Goal: Transaction & Acquisition: Purchase product/service

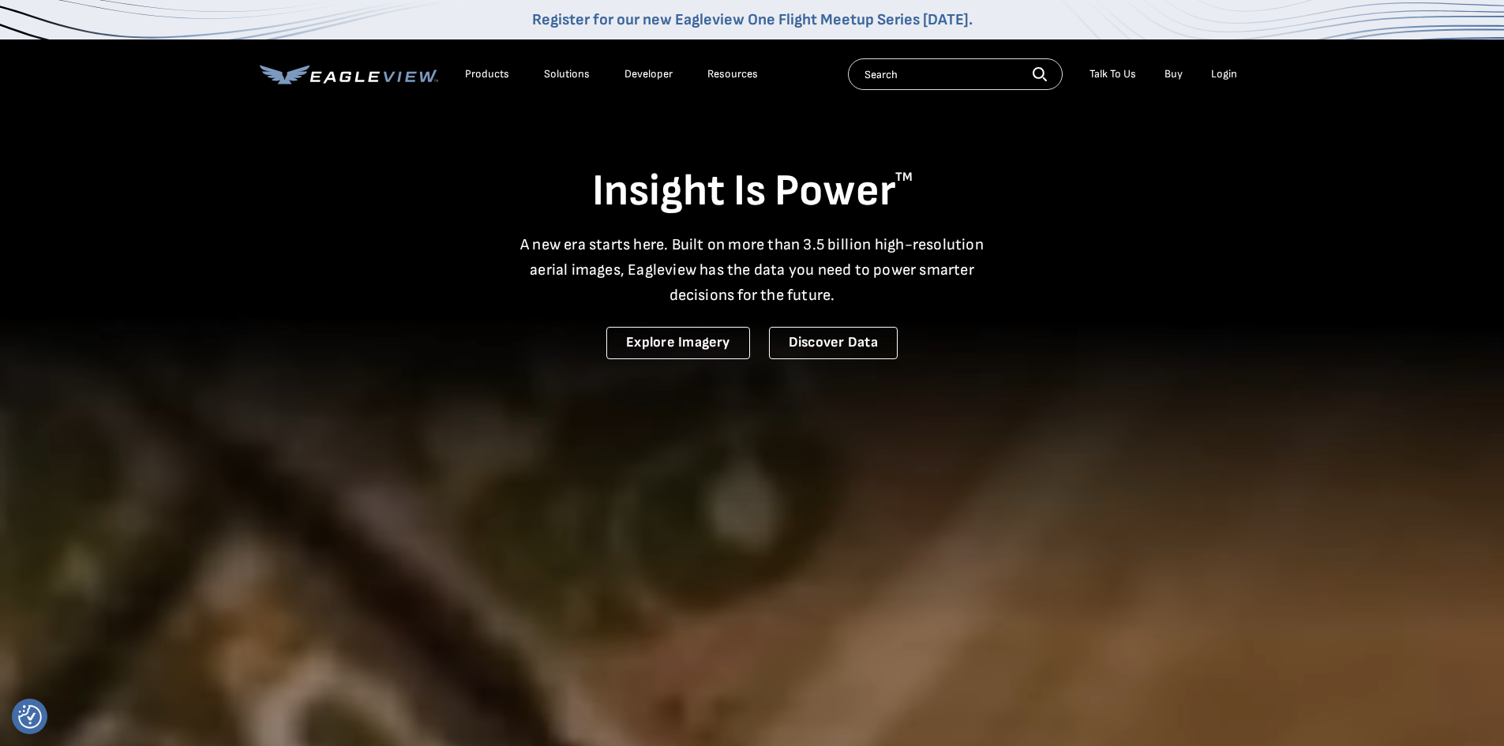
click at [1225, 75] on div "Login" at bounding box center [1224, 74] width 26 height 14
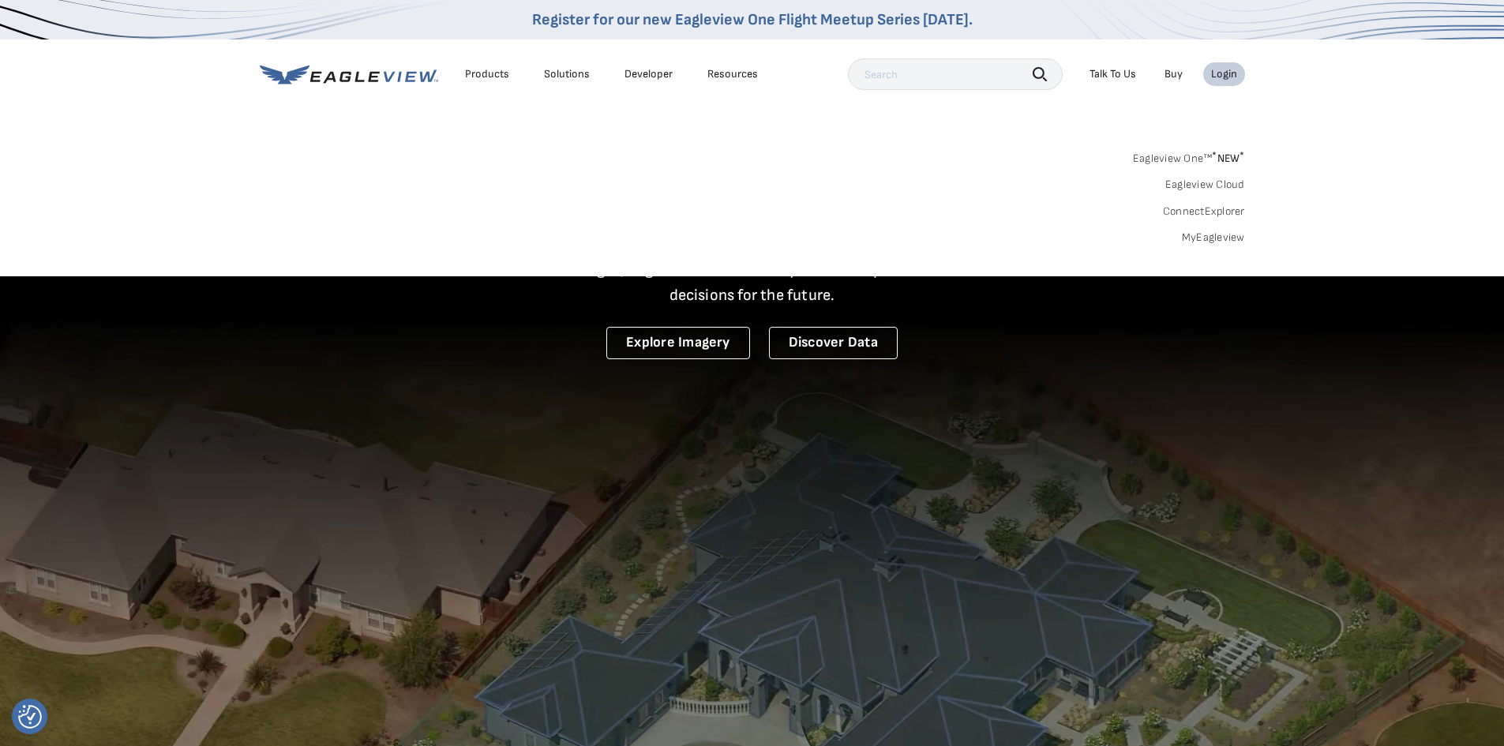
click at [1228, 73] on div "Login" at bounding box center [1224, 74] width 26 height 14
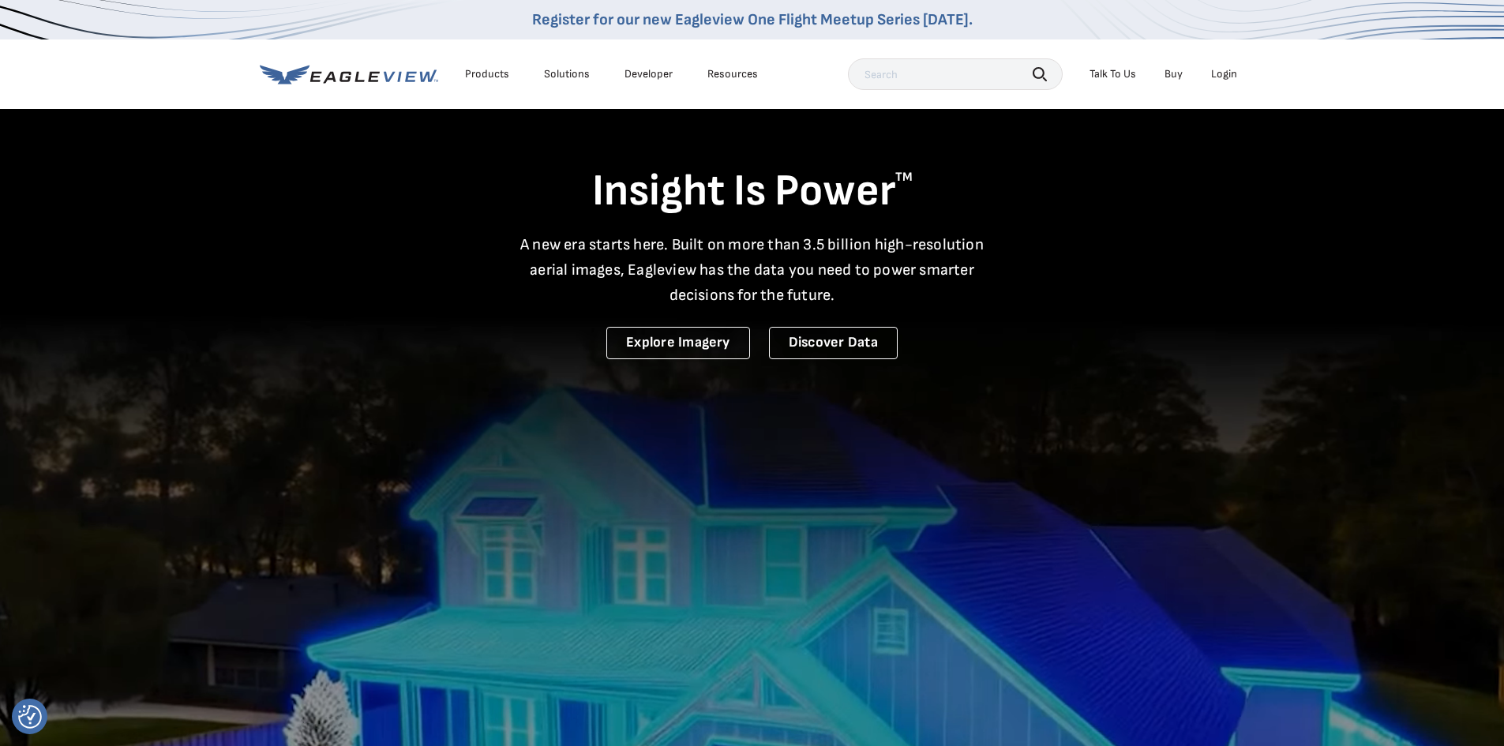
click at [1228, 73] on div "Login" at bounding box center [1224, 74] width 26 height 14
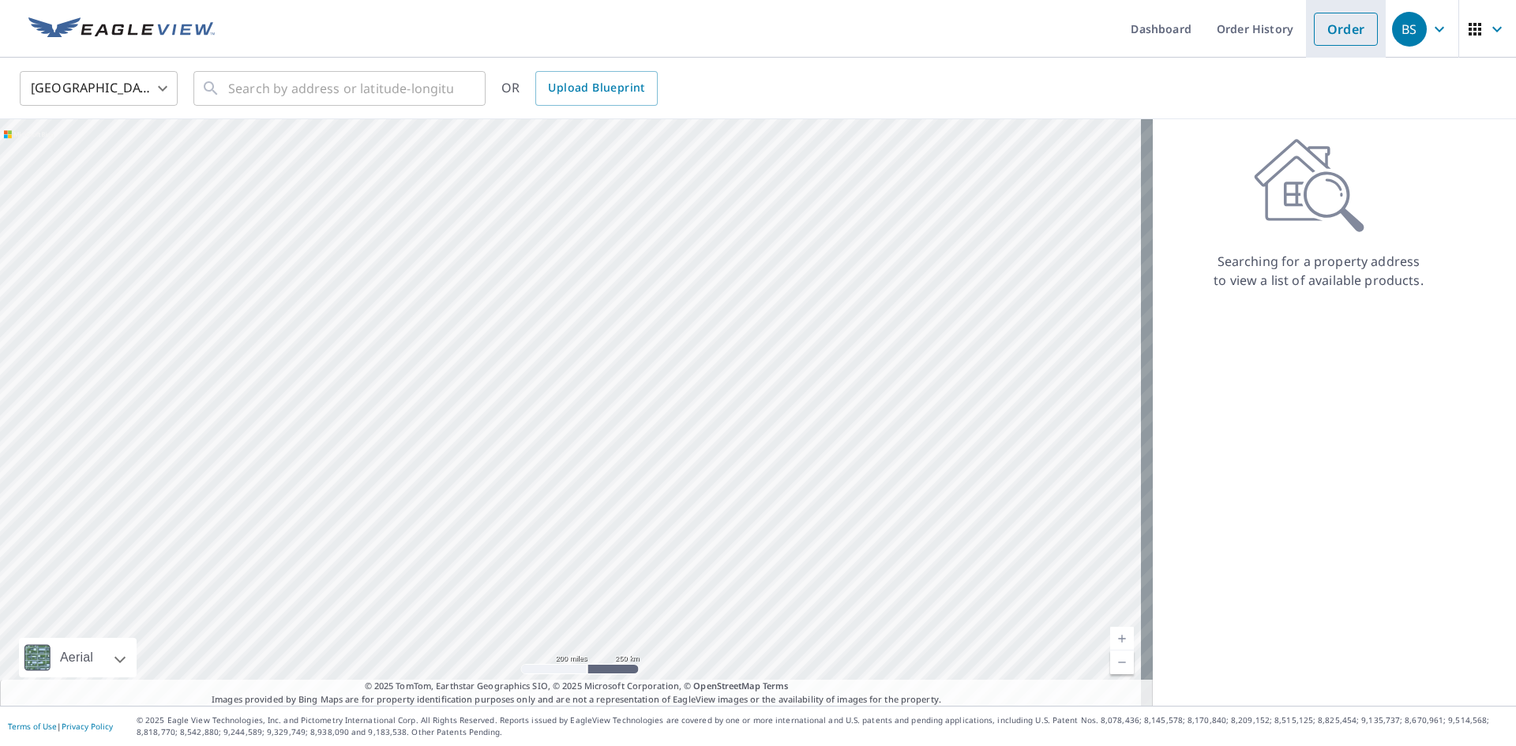
click at [1330, 43] on link "Order" at bounding box center [1346, 29] width 64 height 33
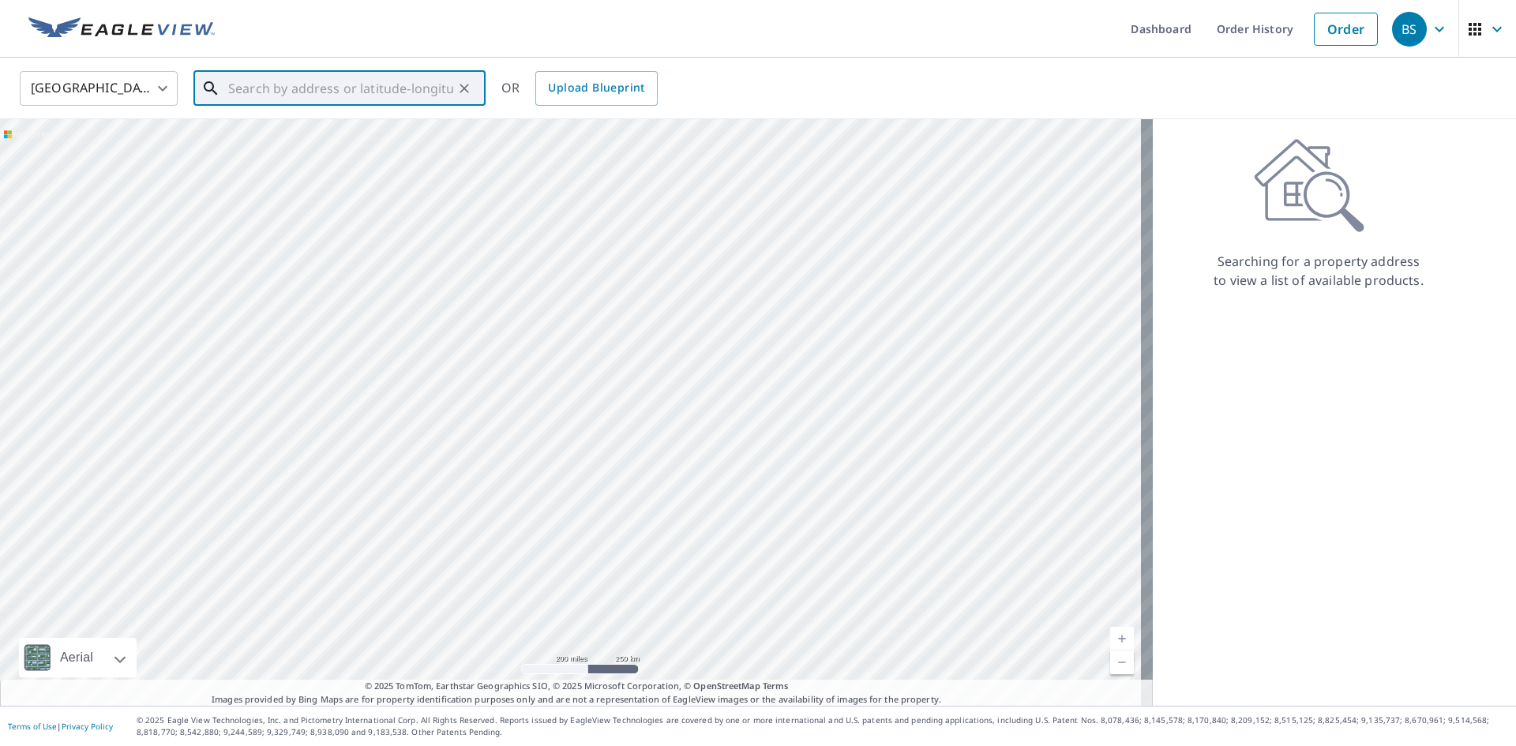
click at [253, 80] on input "text" at bounding box center [340, 88] width 225 height 44
click at [281, 151] on p "Crozet, VA 22932" at bounding box center [349, 152] width 248 height 16
type input "[STREET_ADDRESS]"
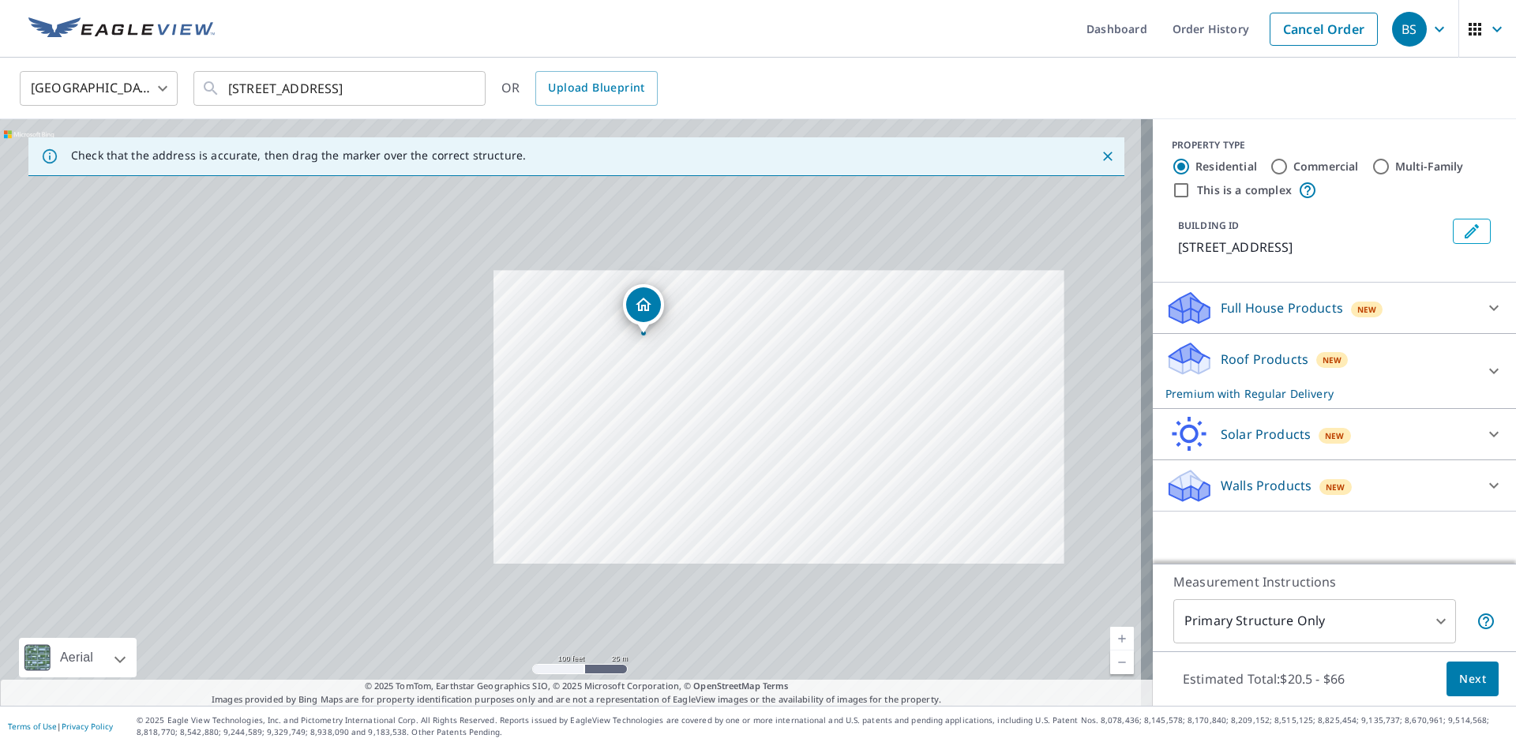
drag, startPoint x: 459, startPoint y: 362, endPoint x: 719, endPoint y: 381, distance: 261.2
click at [719, 381] on div "[STREET_ADDRESS]" at bounding box center [576, 412] width 1153 height 587
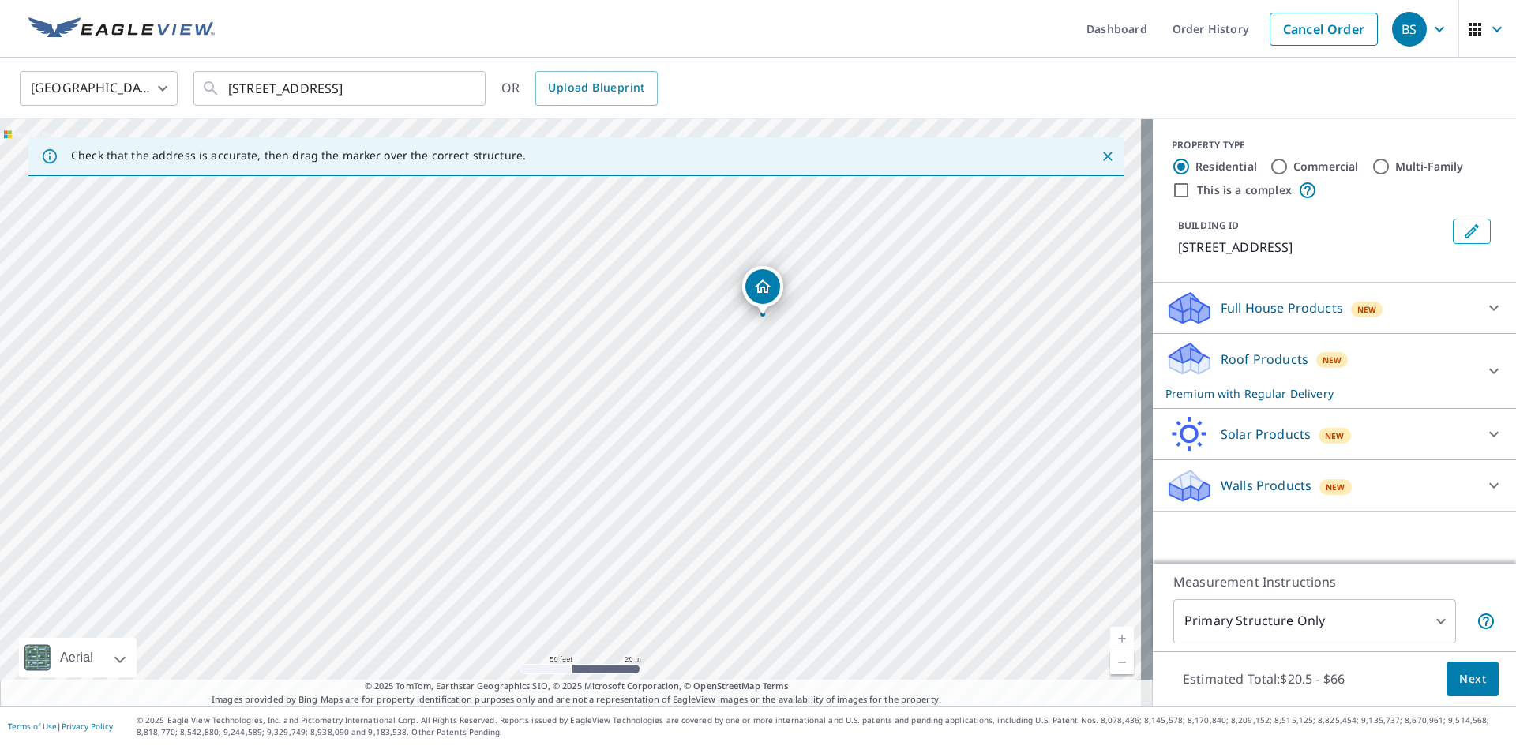
drag, startPoint x: 666, startPoint y: 378, endPoint x: 824, endPoint y: 411, distance: 162.0
click at [824, 411] on div "[STREET_ADDRESS]" at bounding box center [576, 412] width 1153 height 587
drag, startPoint x: 404, startPoint y: 389, endPoint x: 334, endPoint y: 497, distance: 129.0
click at [334, 497] on div "[STREET_ADDRESS]" at bounding box center [576, 412] width 1153 height 587
click at [1403, 628] on body "BS BS Dashboard Order History Cancel Order BS [GEOGRAPHIC_DATA] [GEOGRAPHIC_DAT…" at bounding box center [758, 373] width 1516 height 746
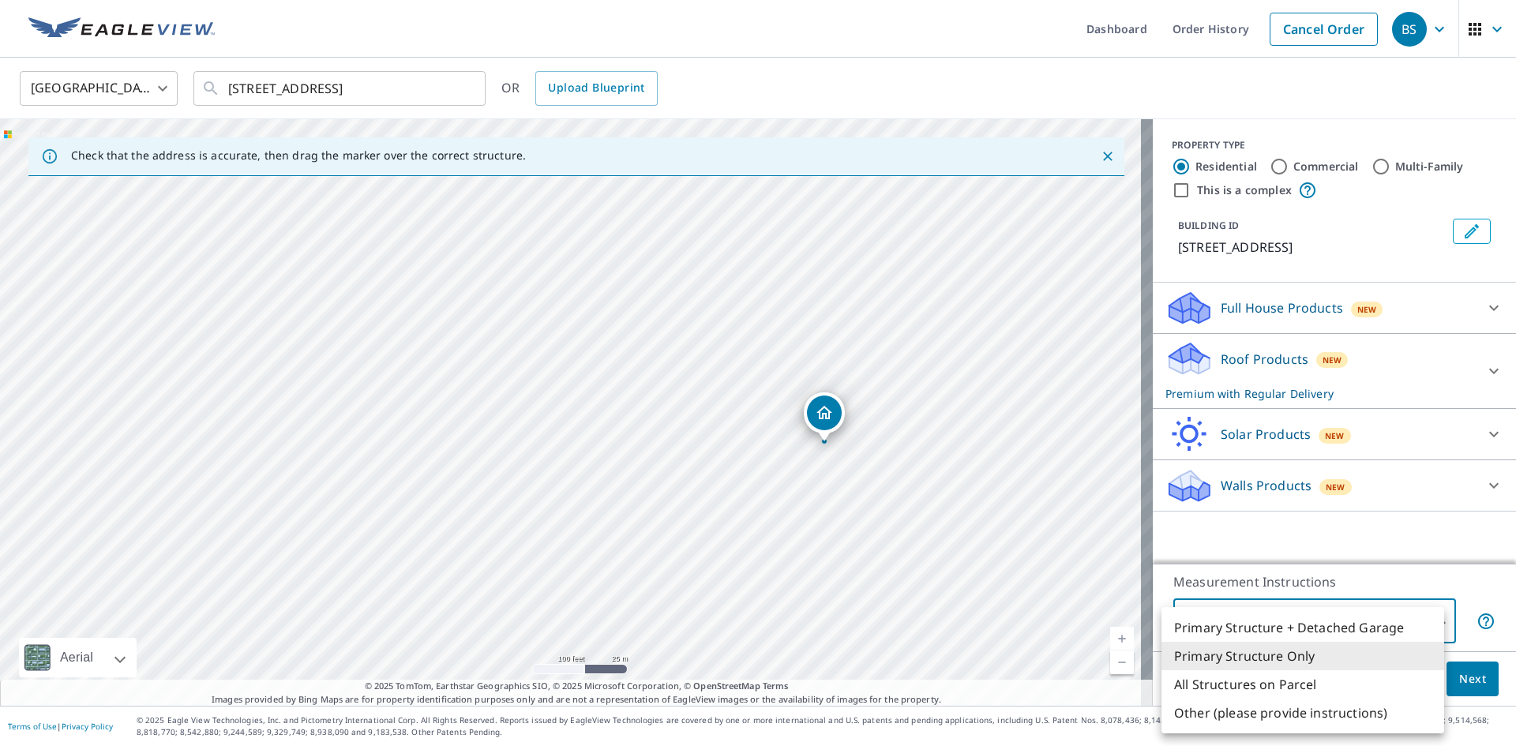
click at [1301, 690] on li "All Structures on Parcel" at bounding box center [1302, 684] width 283 height 28
type input "3"
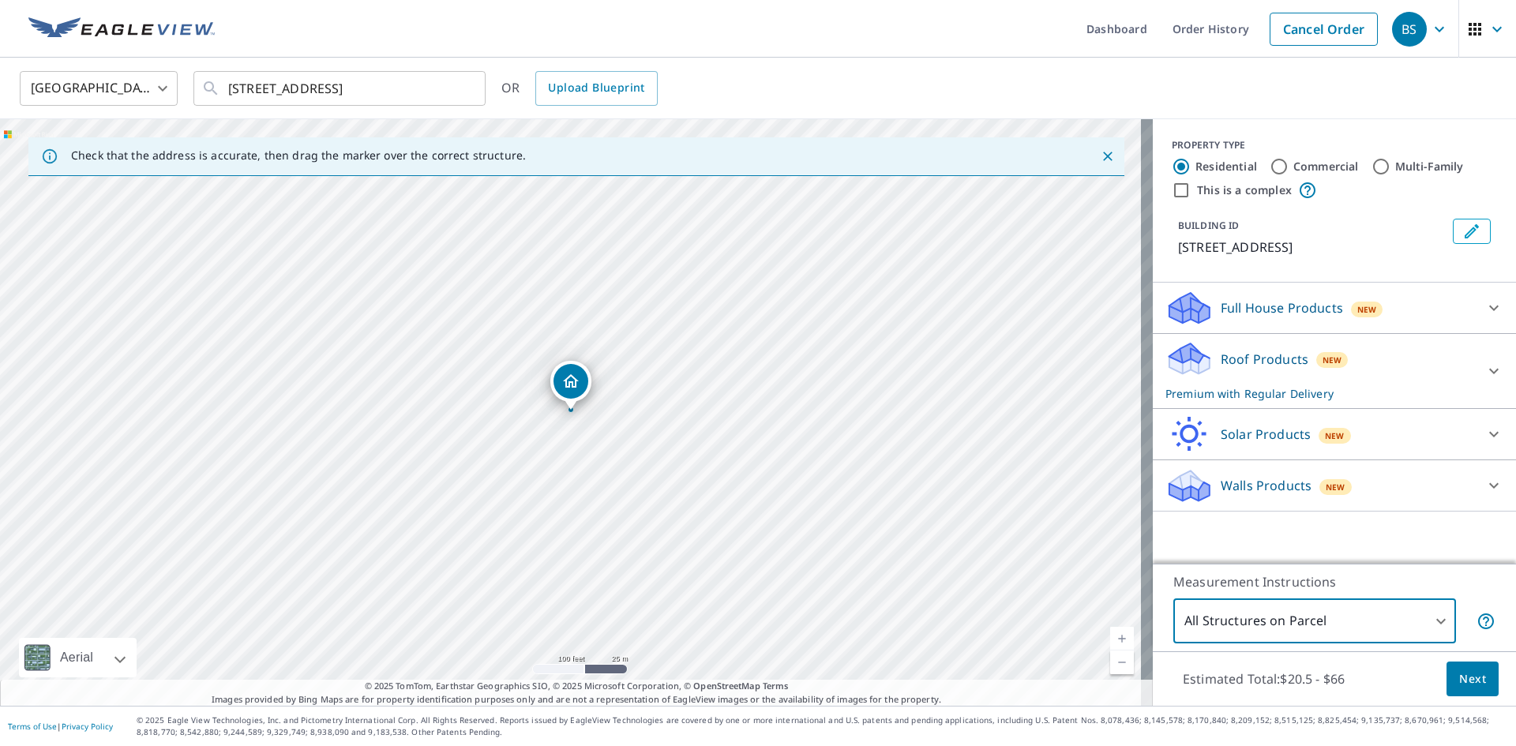
click at [1458, 369] on div "Roof Products New Premium with Regular Delivery" at bounding box center [1320, 371] width 310 height 62
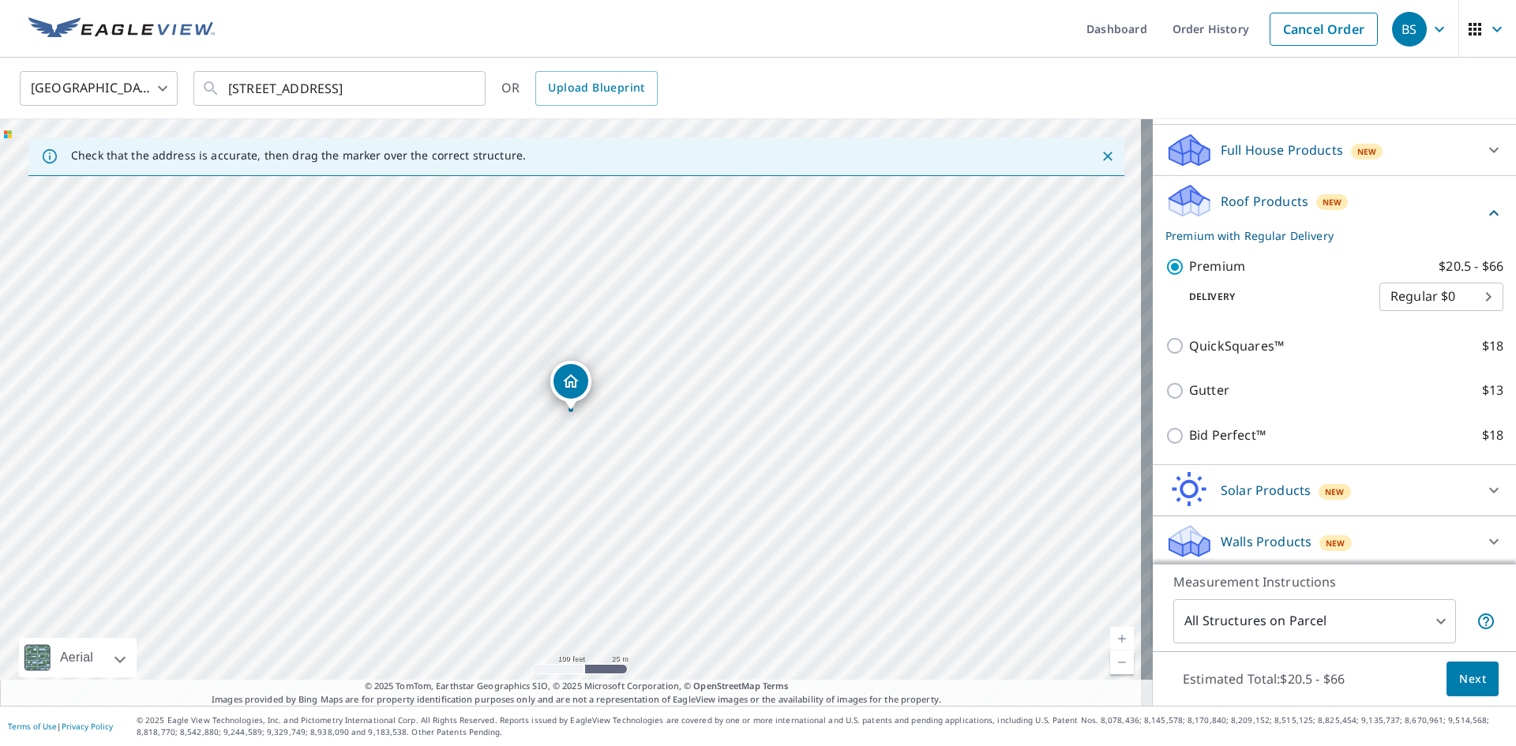
scroll to position [162, 0]
click at [1470, 683] on span "Next" at bounding box center [1472, 680] width 27 height 20
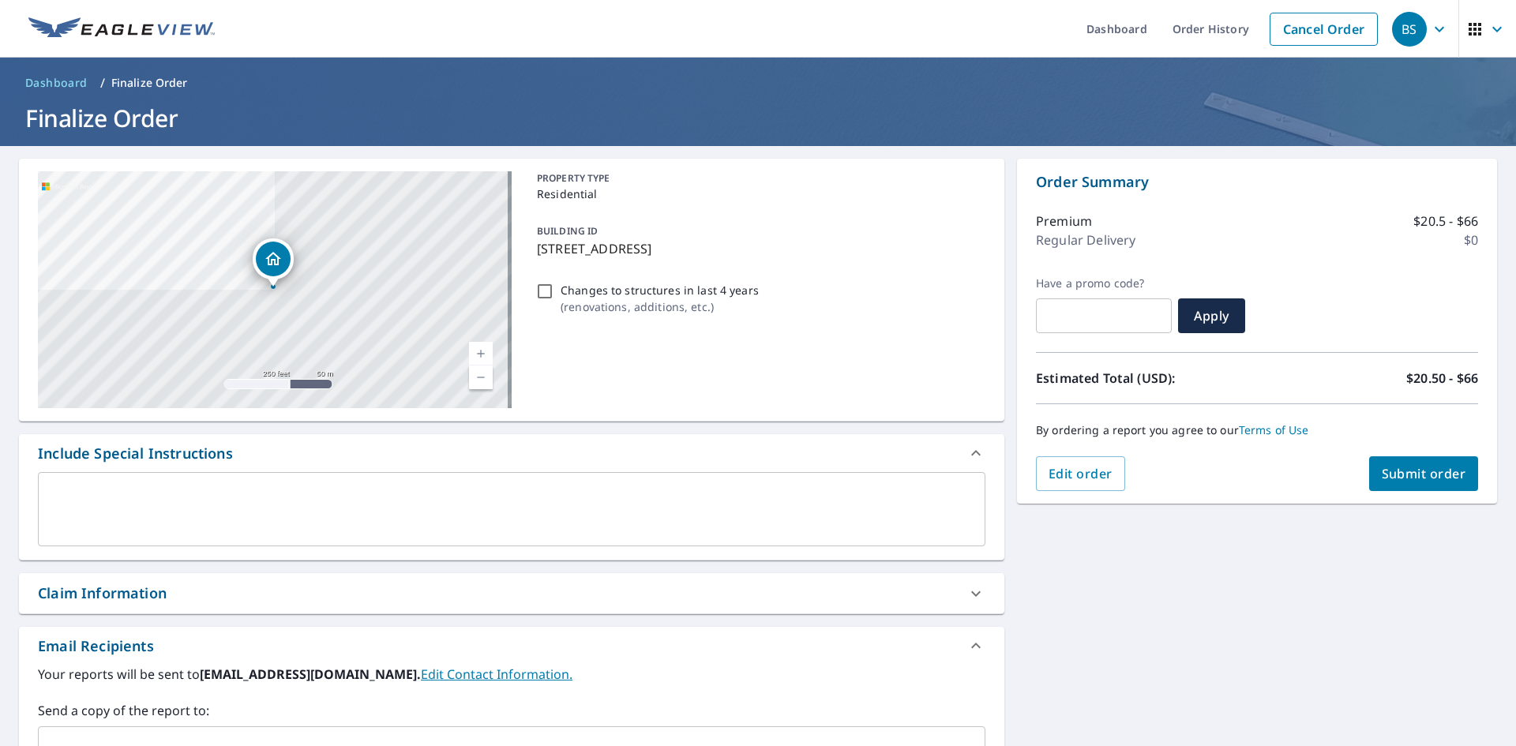
click at [95, 497] on textarea at bounding box center [511, 509] width 925 height 45
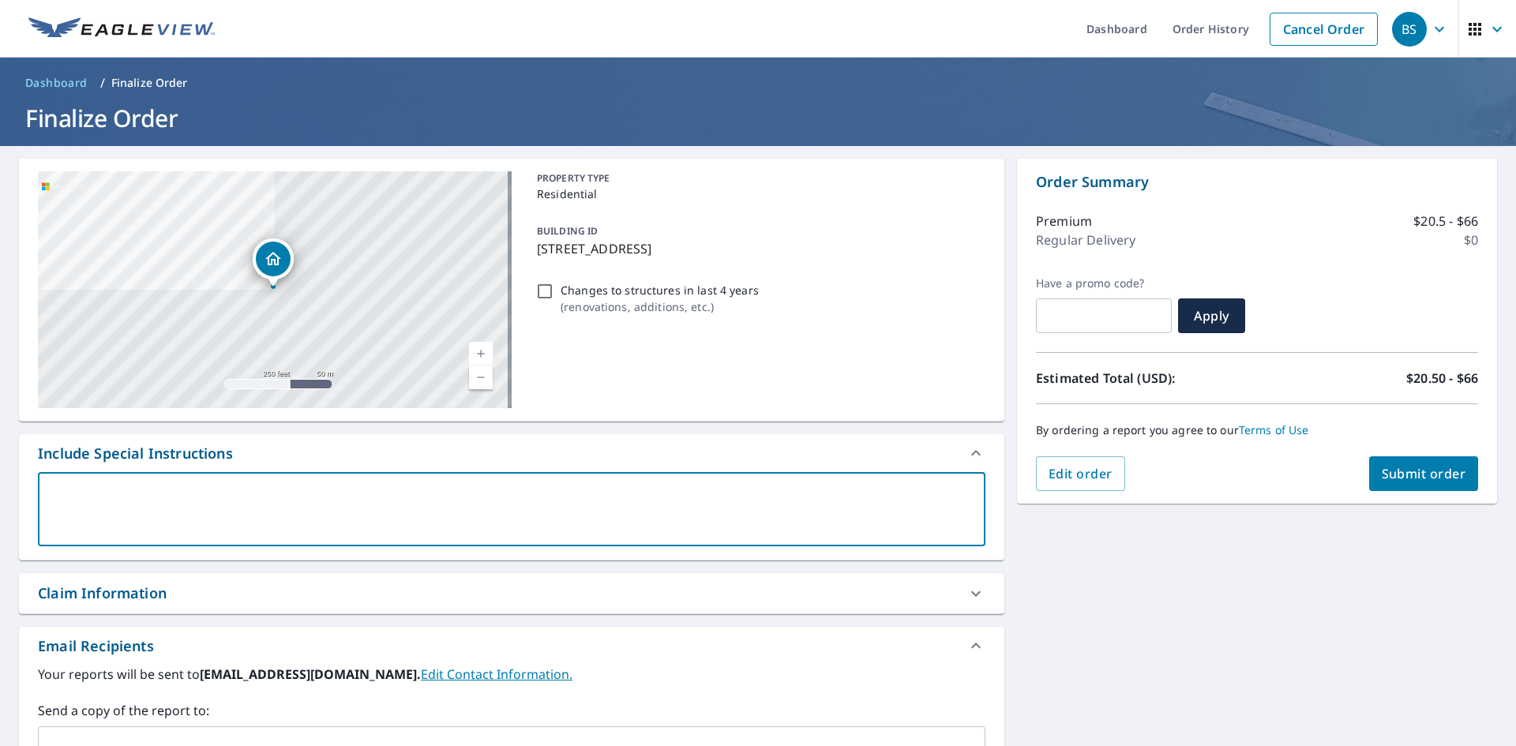
type textarea "T"
type textarea "x"
checkbox input "true"
type textarea "Th"
type textarea "x"
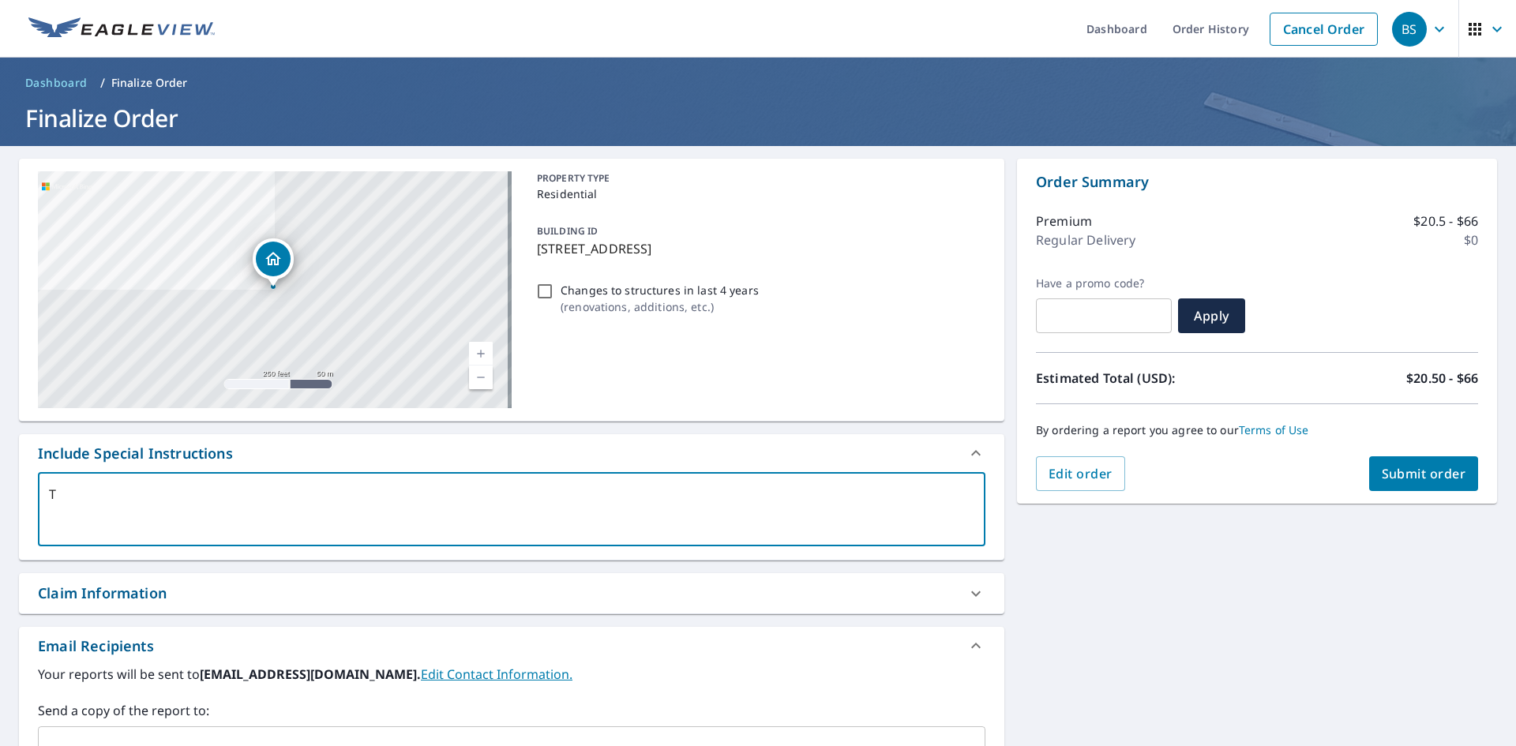
checkbox input "true"
type textarea "Thr"
type textarea "x"
checkbox input "true"
type textarea "Thre"
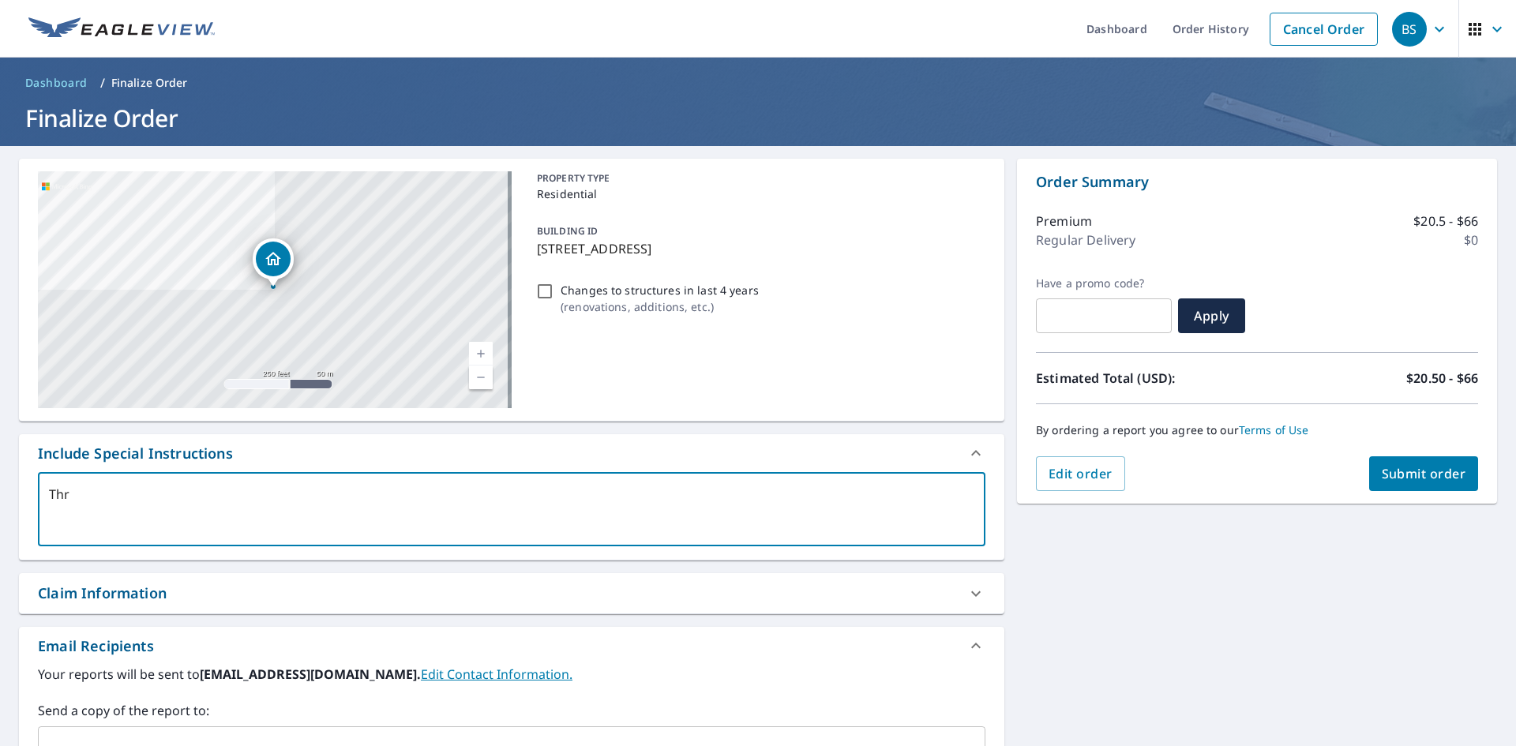
type textarea "x"
checkbox input "true"
type textarea "Three"
type textarea "x"
checkbox input "true"
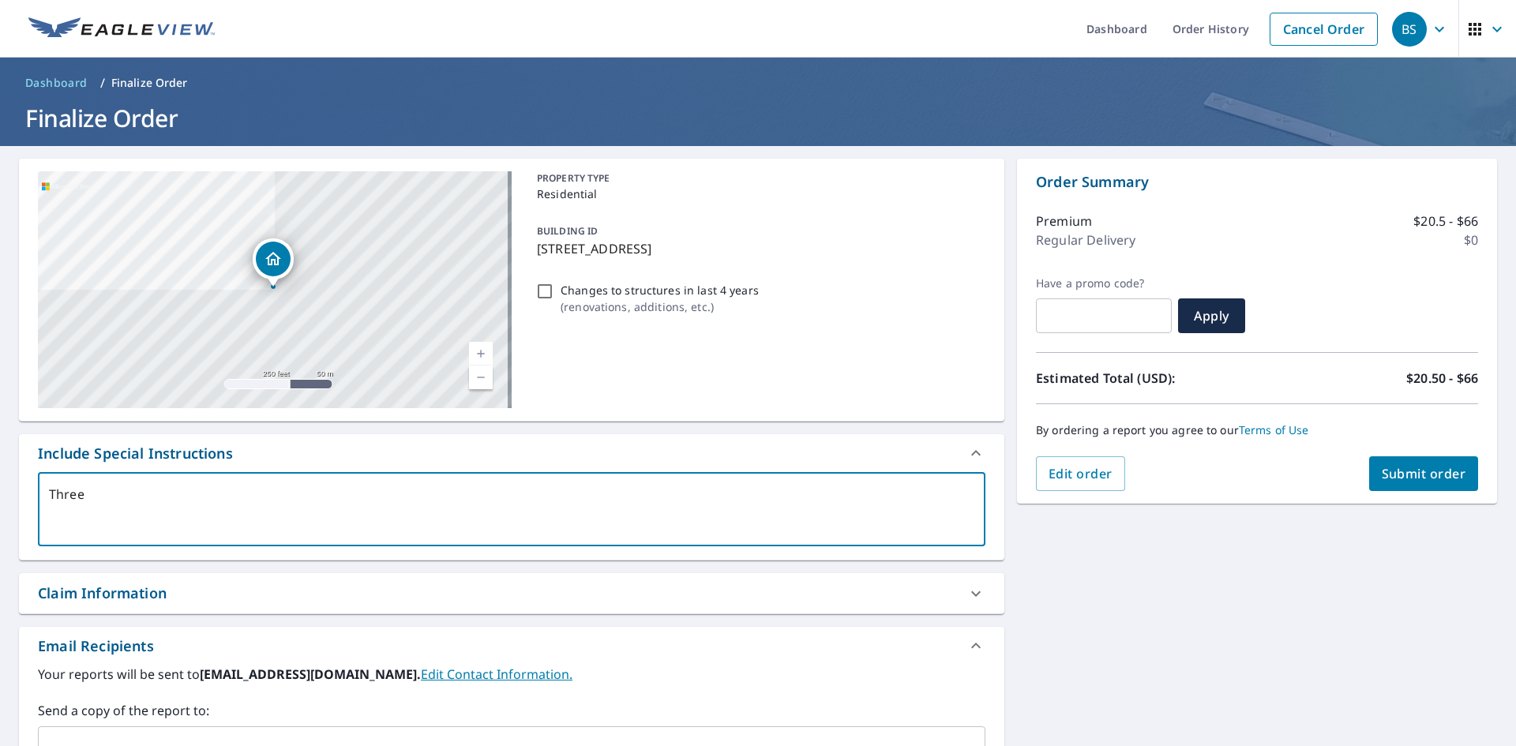
type textarea "Three"
type textarea "x"
checkbox input "true"
type textarea "Three s"
type textarea "x"
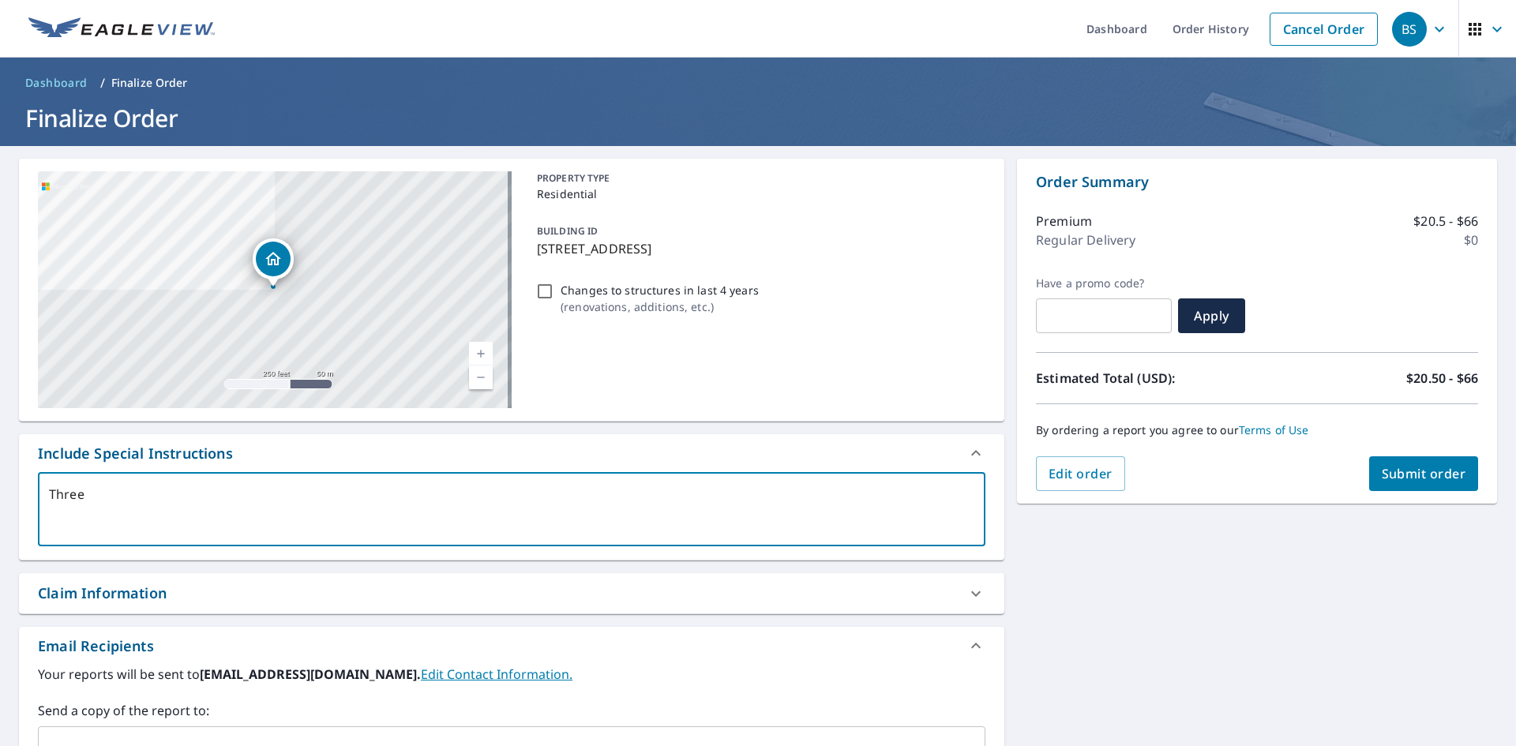
checkbox input "true"
type textarea "Three st"
type textarea "x"
checkbox input "true"
type textarea "Three str"
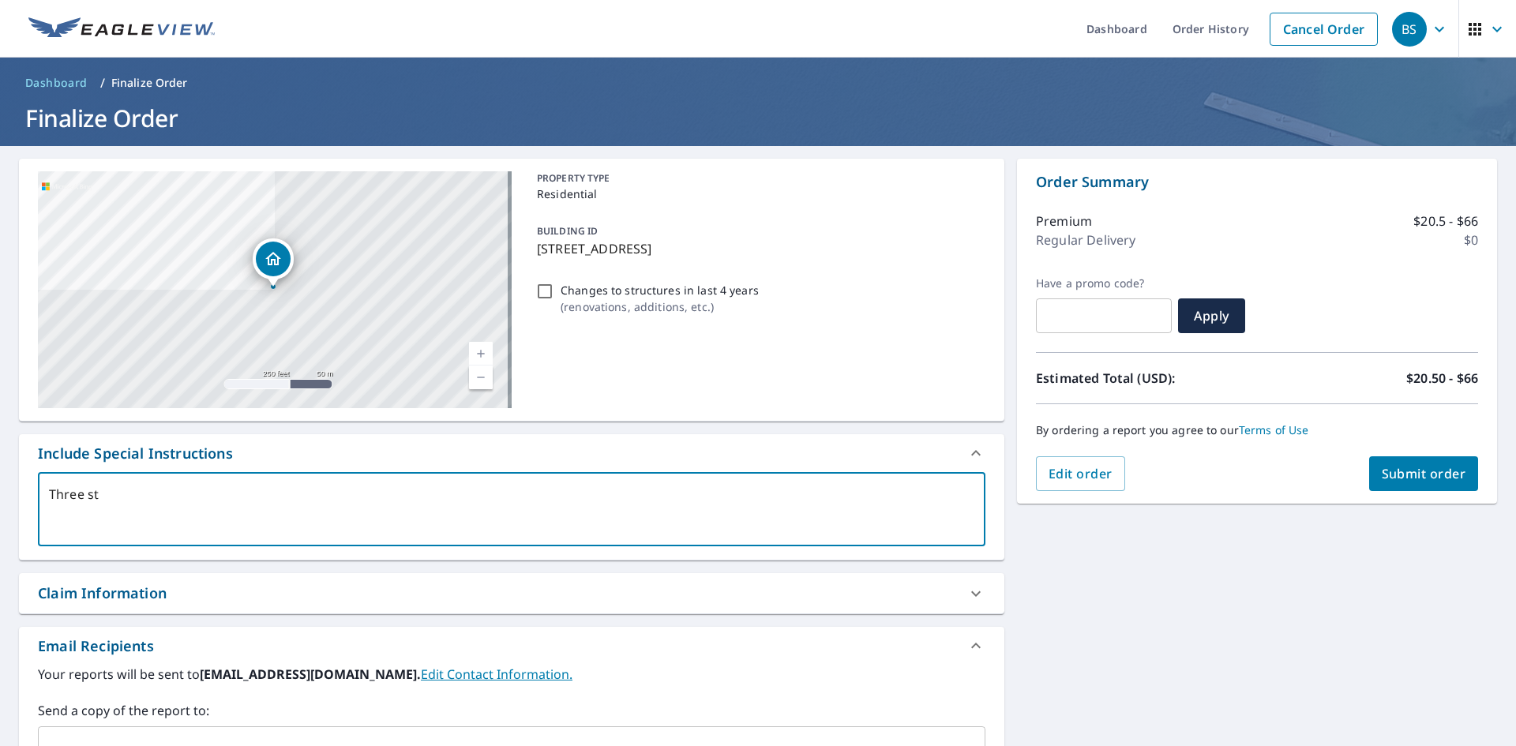
type textarea "x"
checkbox input "true"
type textarea "Three stru"
type textarea "x"
checkbox input "true"
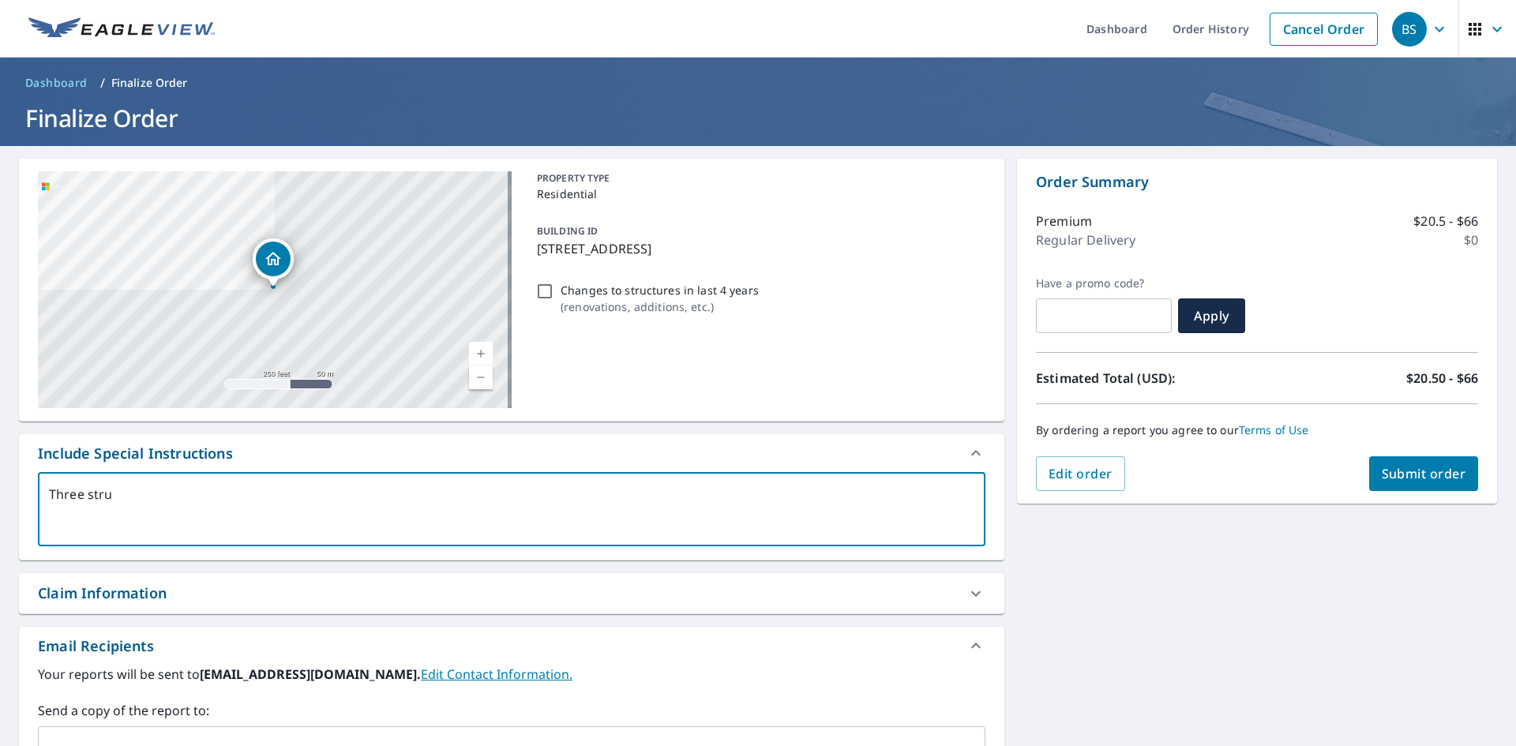
type textarea "Three struc"
type textarea "x"
checkbox input "true"
type textarea "Three struct"
type textarea "x"
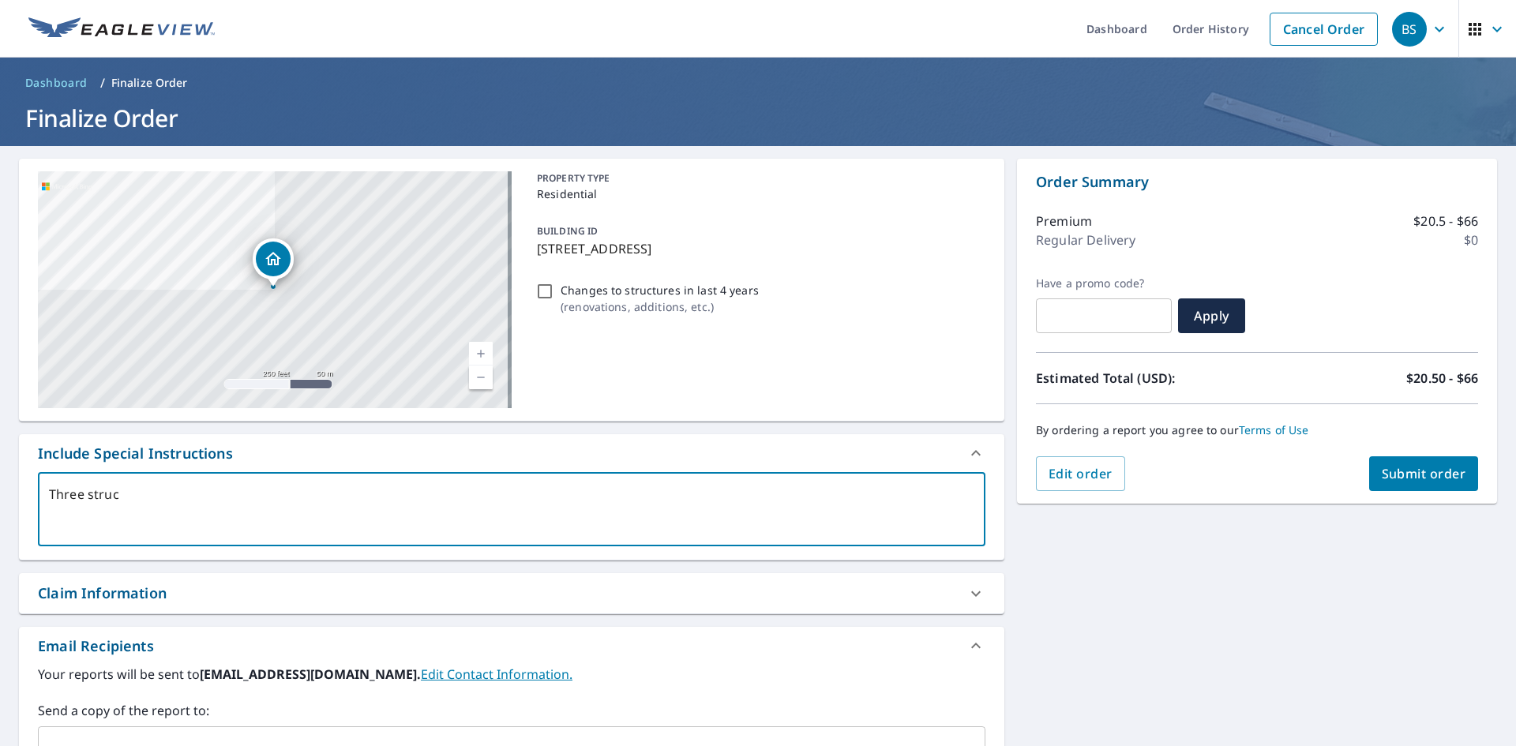
checkbox input "true"
type textarea "Three structu"
type textarea "x"
checkbox input "true"
type textarea "Three structur"
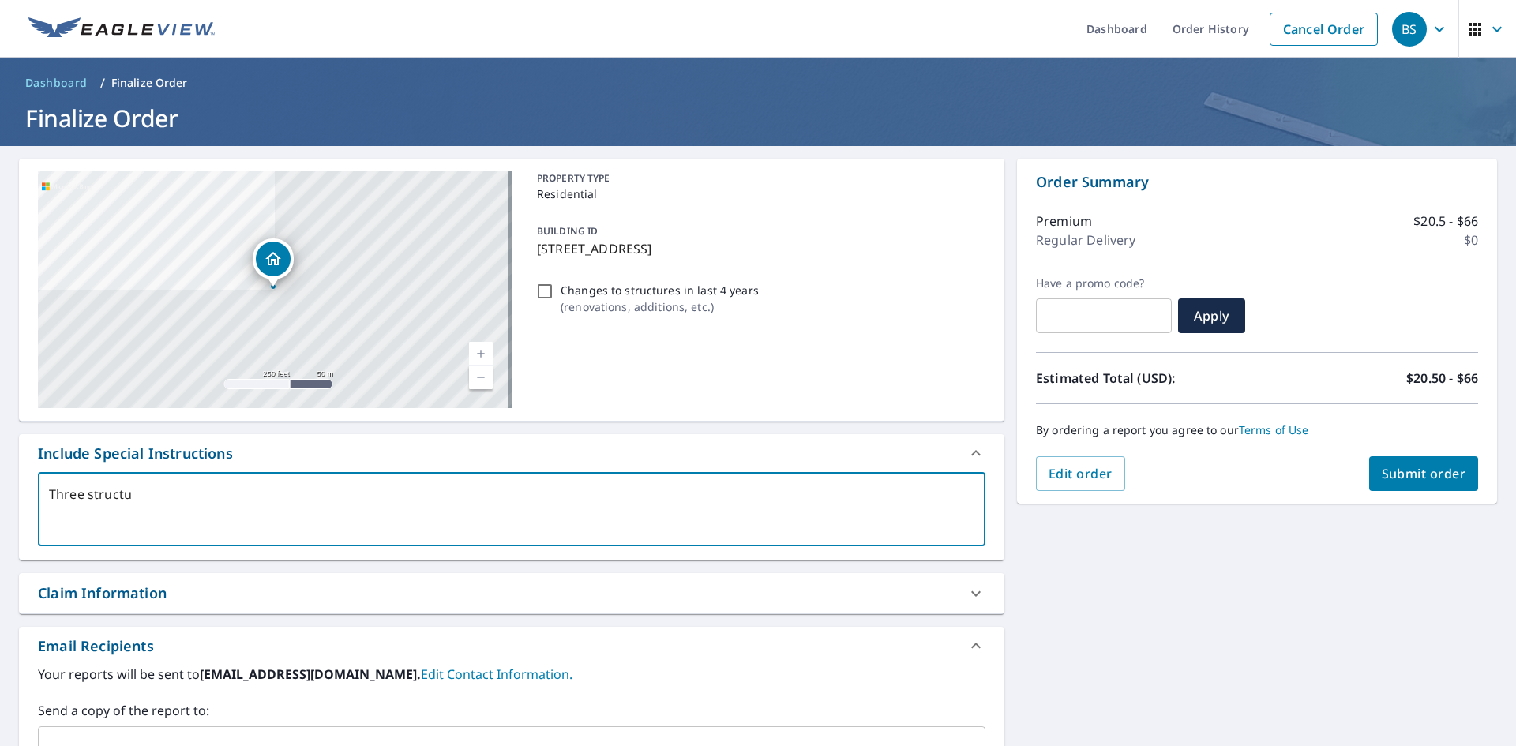
type textarea "x"
checkbox input "true"
type textarea "Three structure"
type textarea "x"
checkbox input "true"
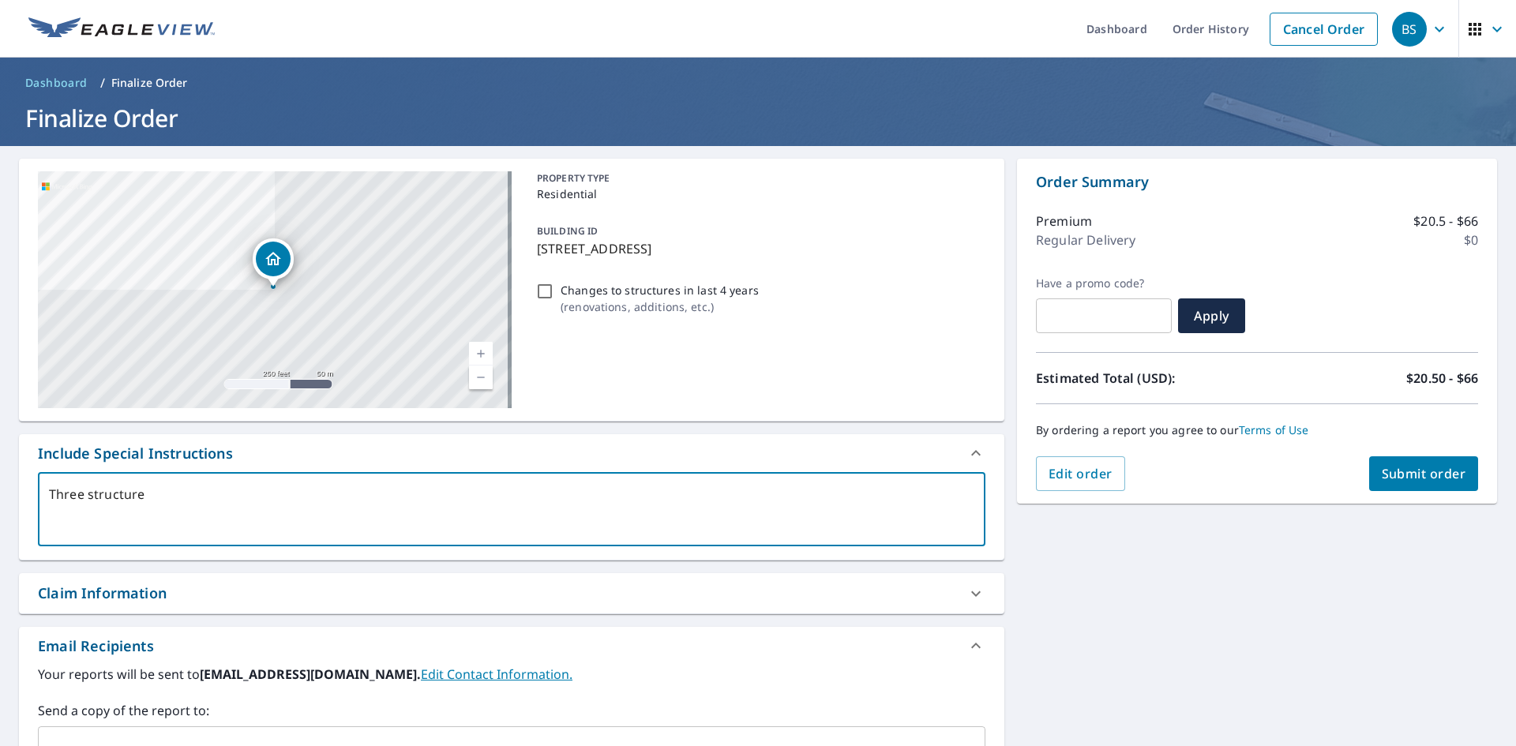
type textarea "Three structures"
type textarea "x"
checkbox input "true"
type textarea "Three structures"
type textarea "x"
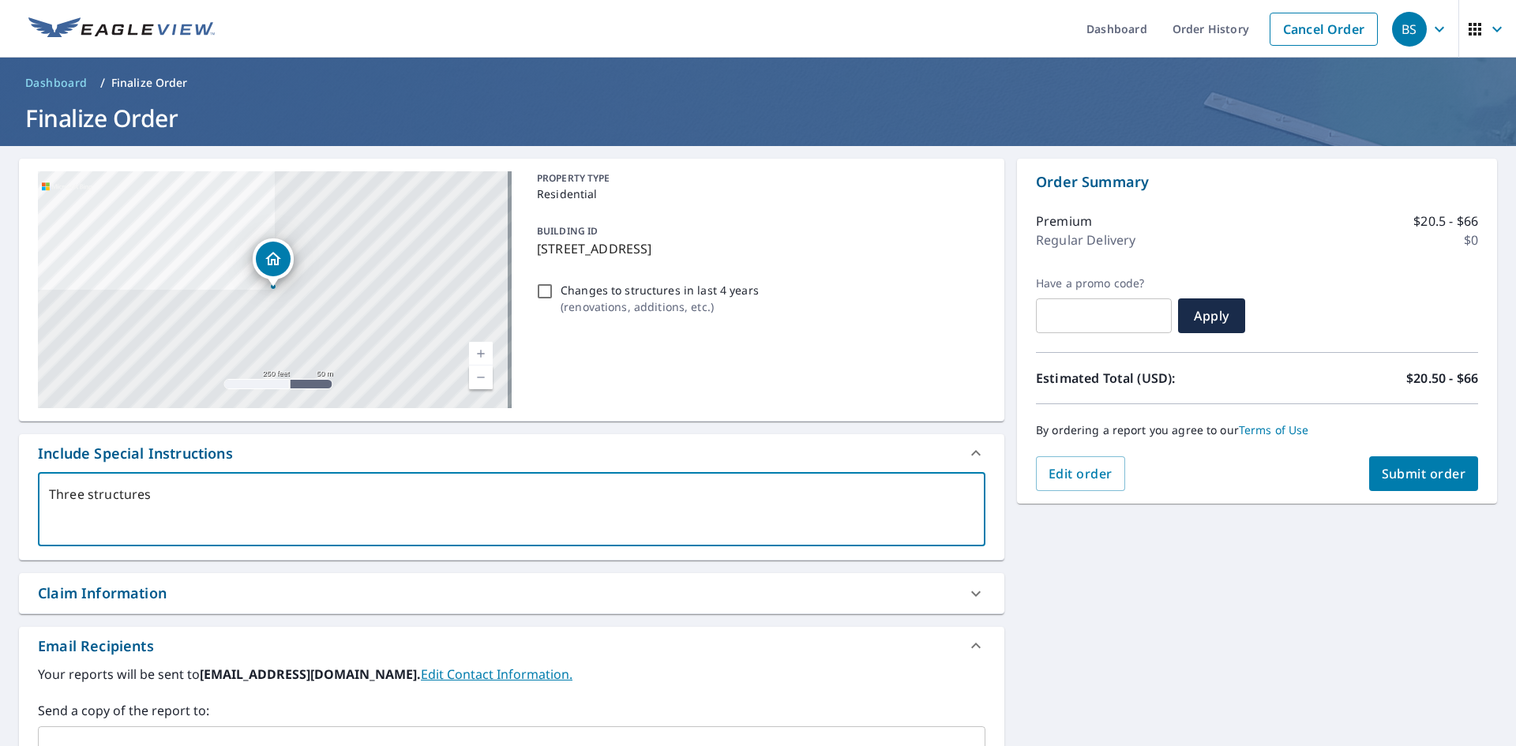
checkbox input "true"
type textarea "Three structures t"
type textarea "x"
checkbox input "true"
type textarea "Three structures to"
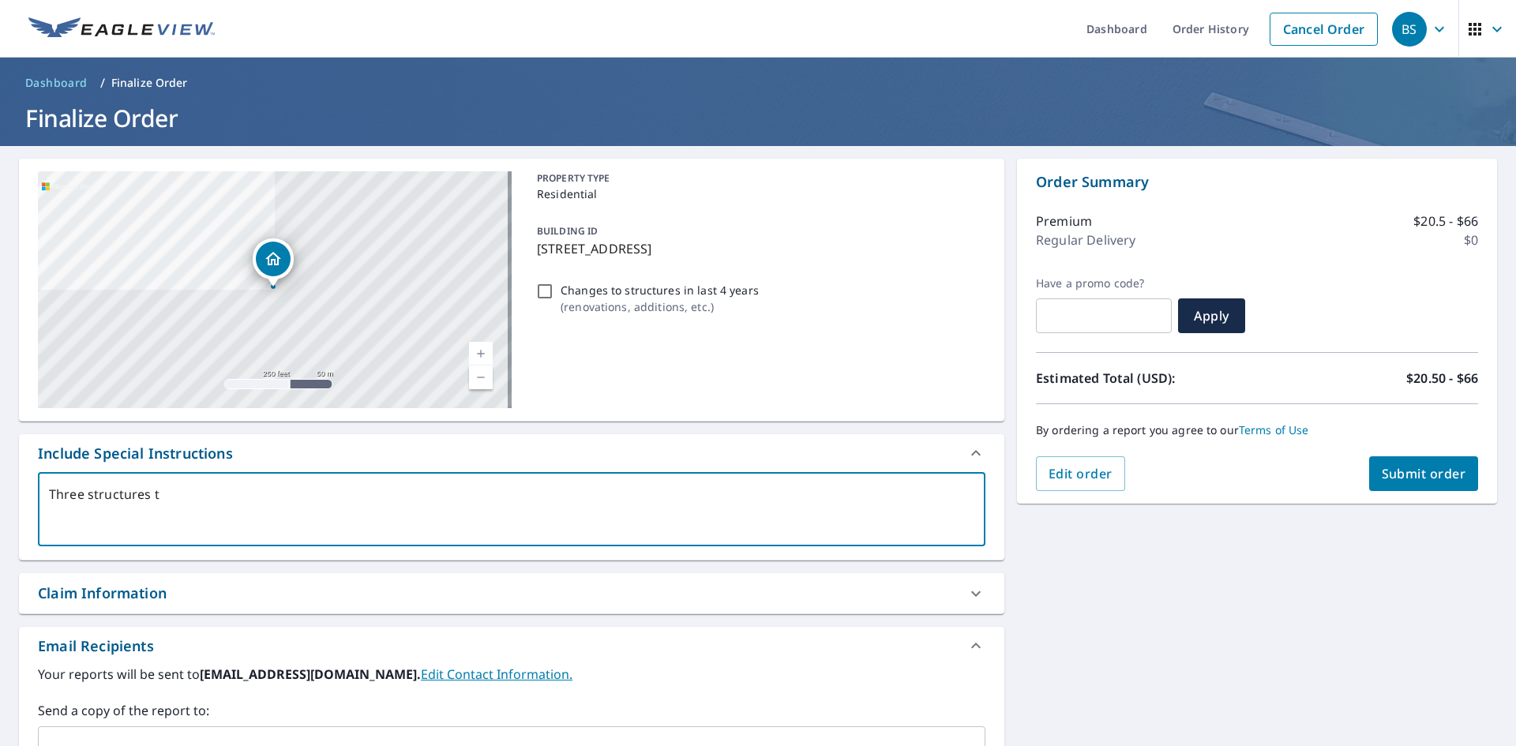
type textarea "x"
checkbox input "true"
type textarea "Three structures to"
type textarea "x"
checkbox input "true"
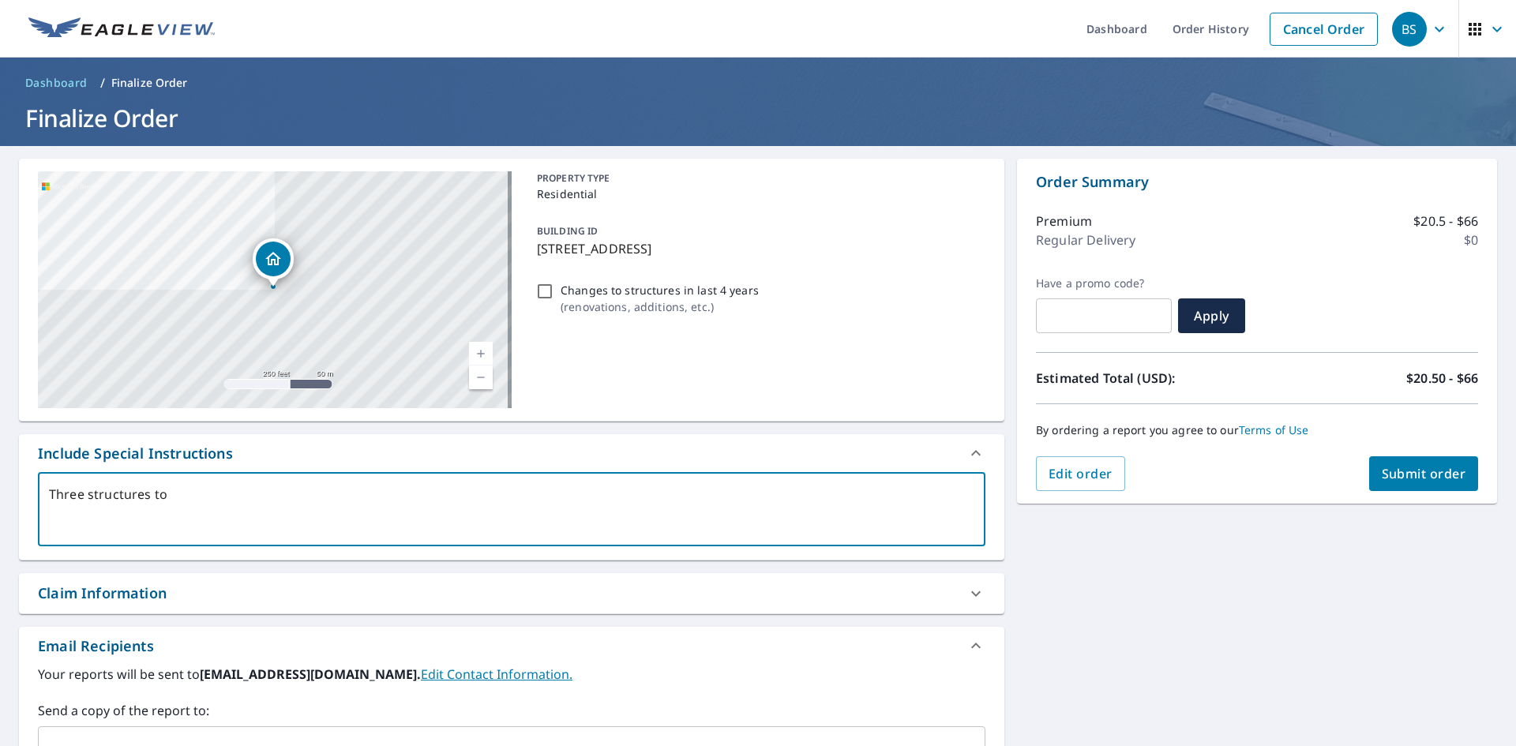
type textarea "Three structures to t"
type textarea "x"
checkbox input "true"
type textarea "Three structures to th"
type textarea "x"
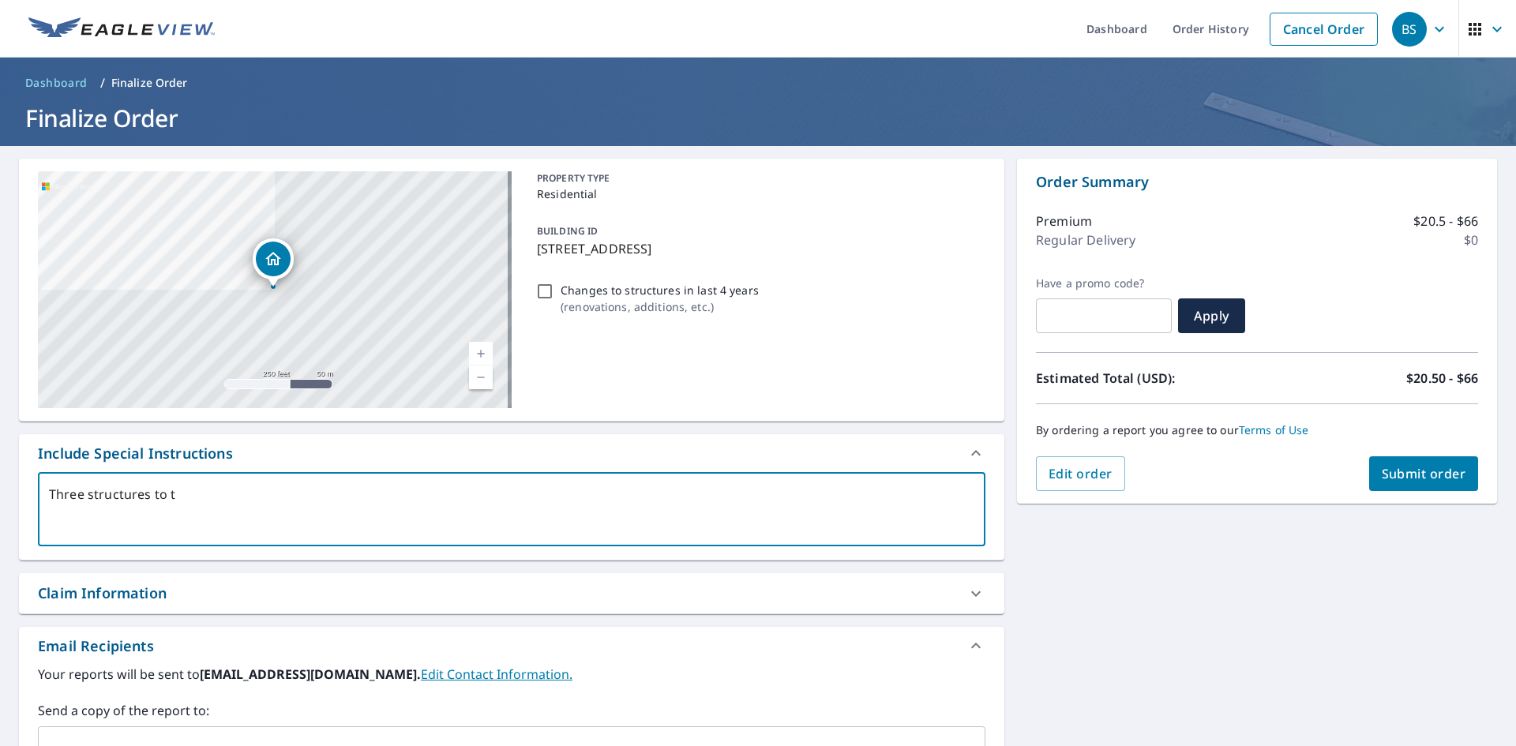
checkbox input "true"
type textarea "Three structures to the"
type textarea "x"
checkbox input "true"
type textarea "Three structures to the"
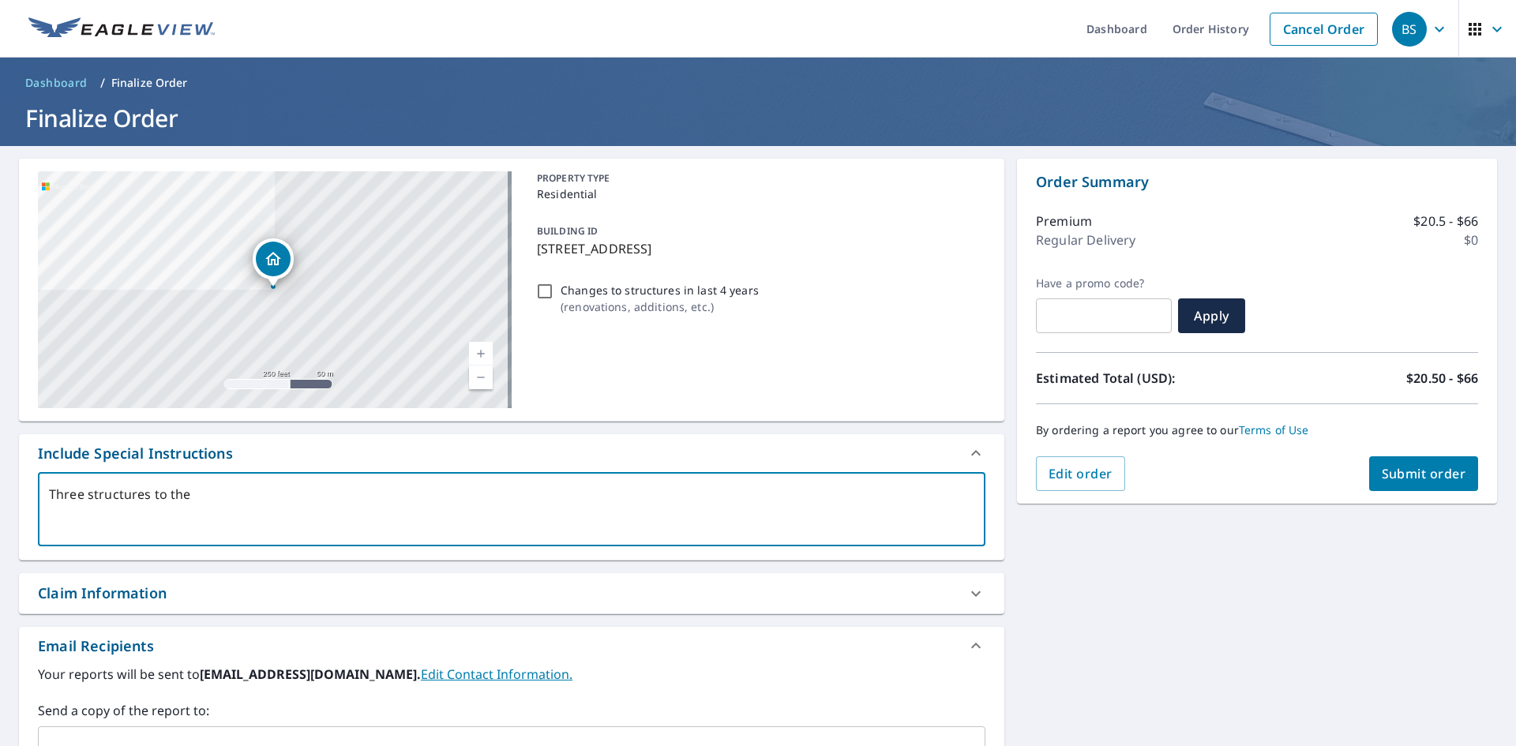
type textarea "x"
checkbox input "true"
type textarea "Three structures to the l"
type textarea "x"
checkbox input "true"
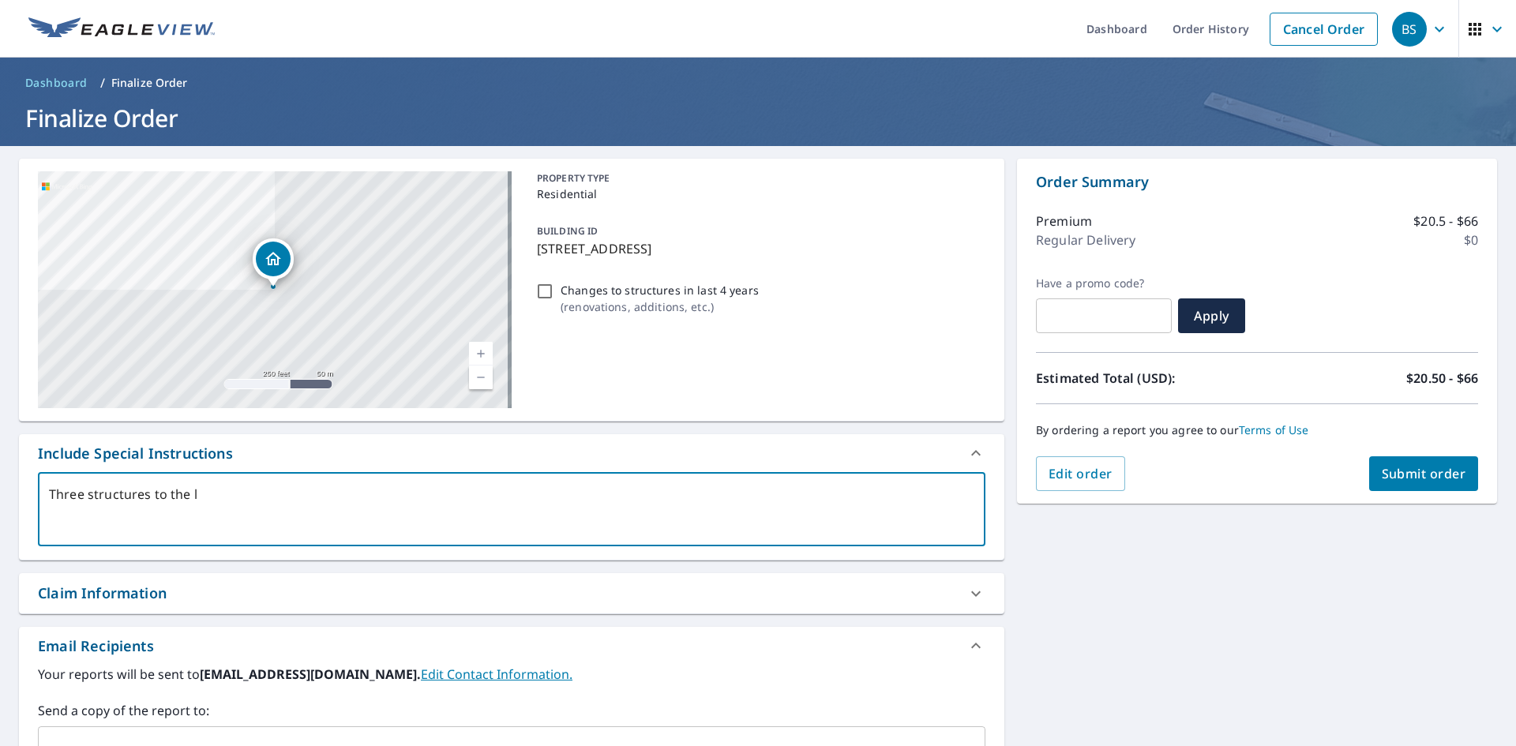
type textarea "Three structures to the le"
type textarea "x"
checkbox input "true"
type textarea "Three structures to the lef"
type textarea "x"
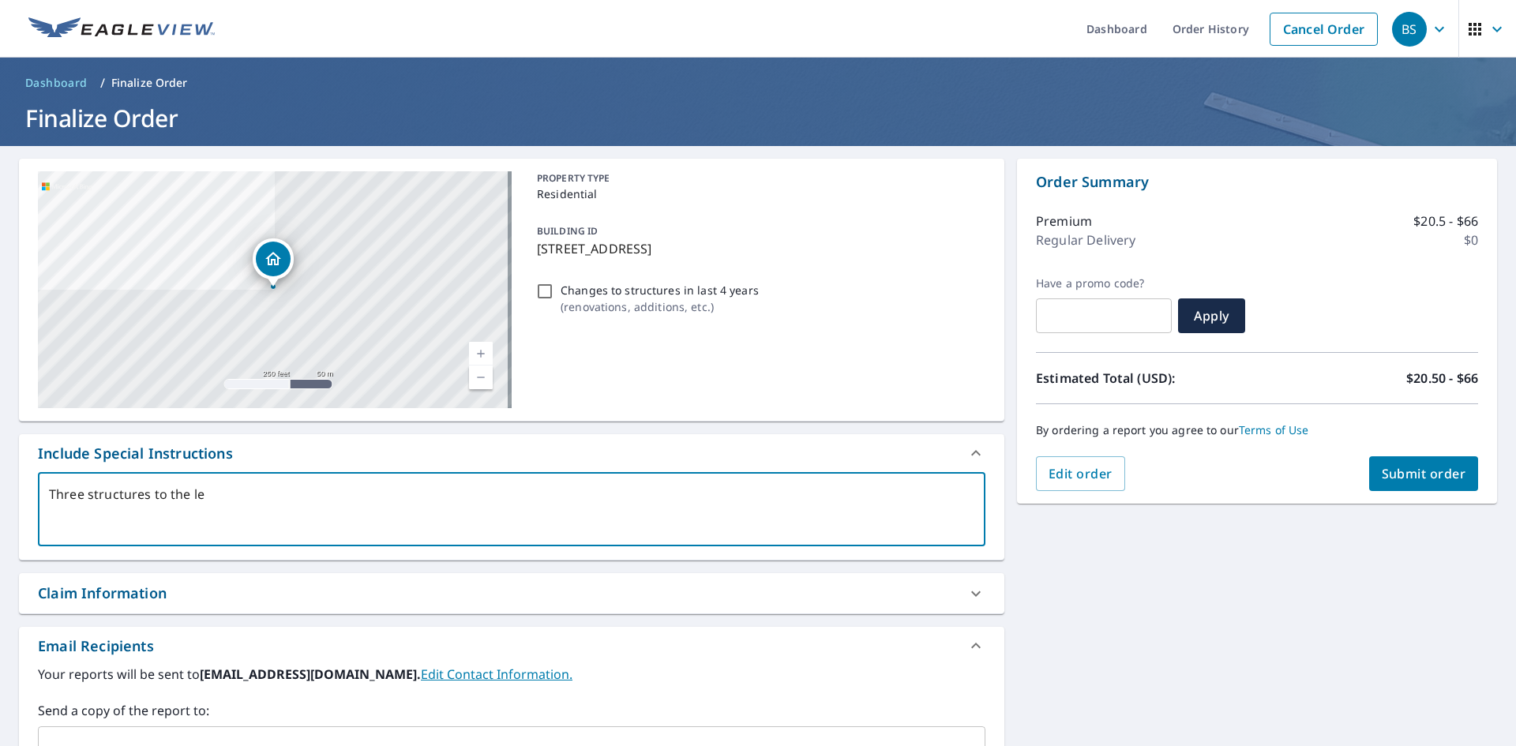
checkbox input "true"
type textarea "Three structures to the left"
type textarea "x"
checkbox input "true"
type textarea "Three structures to the left"
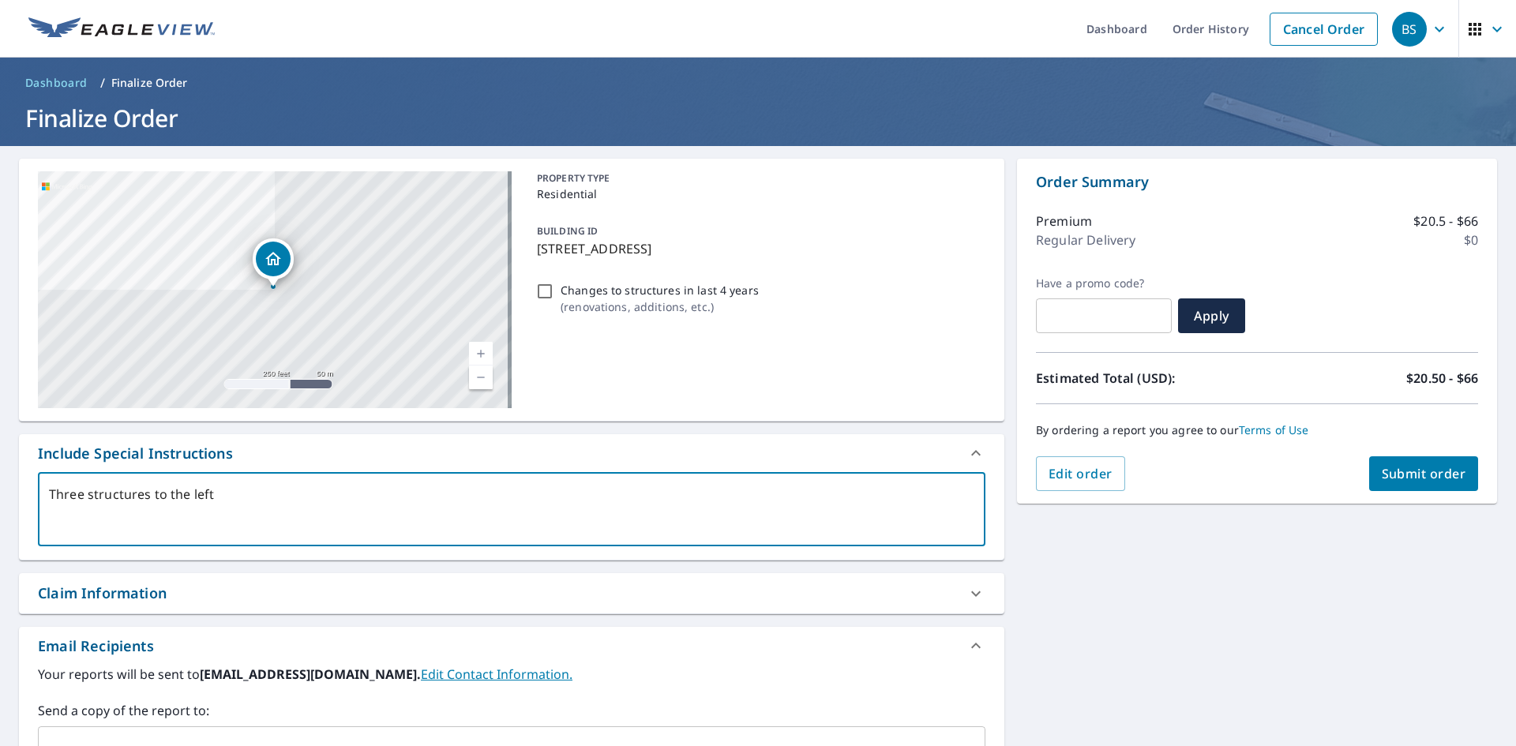
type textarea "x"
checkbox input "true"
type textarea "Three structures to the left o"
type textarea "x"
checkbox input "true"
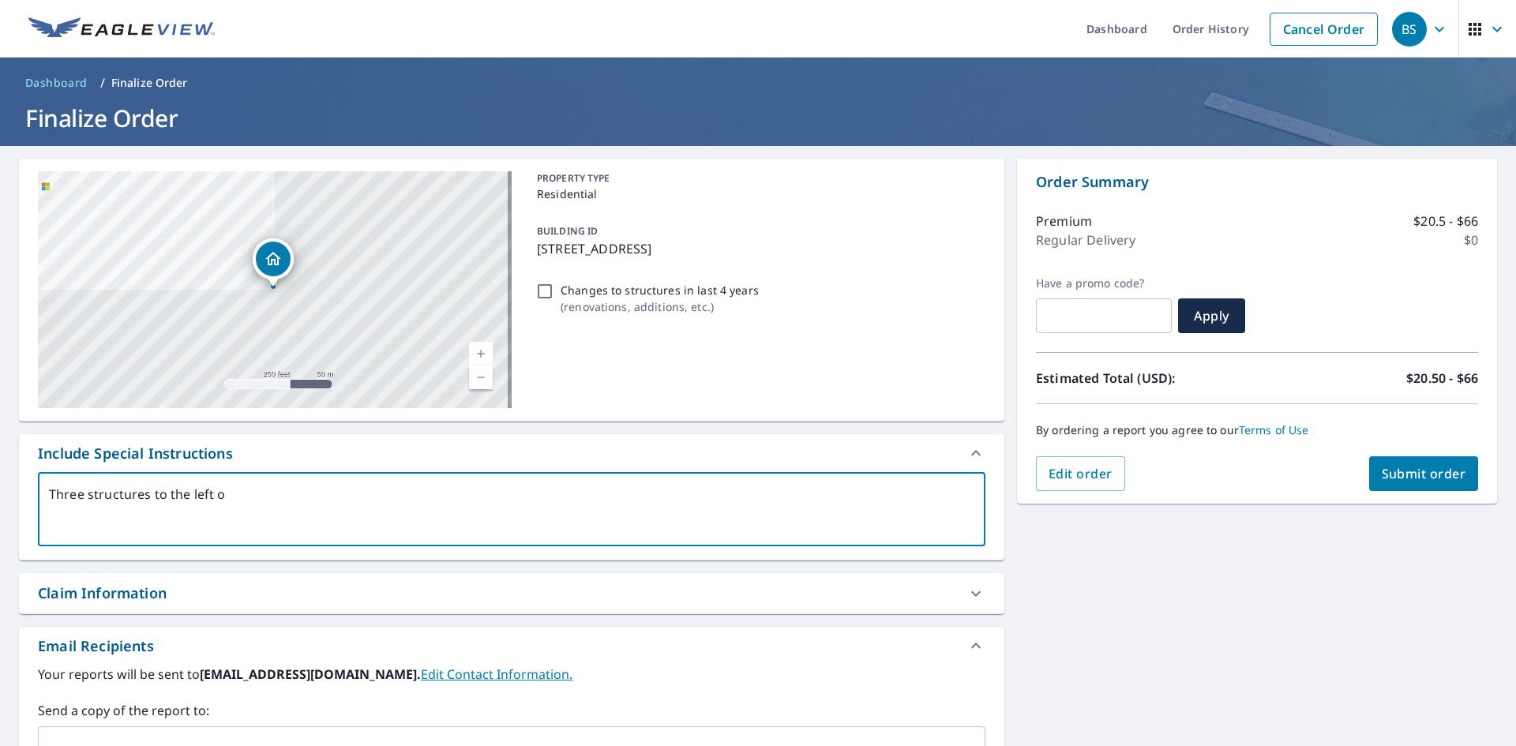
type textarea "Three structures to the left of"
type textarea "x"
checkbox input "true"
type textarea "Three structures to the left of"
type textarea "x"
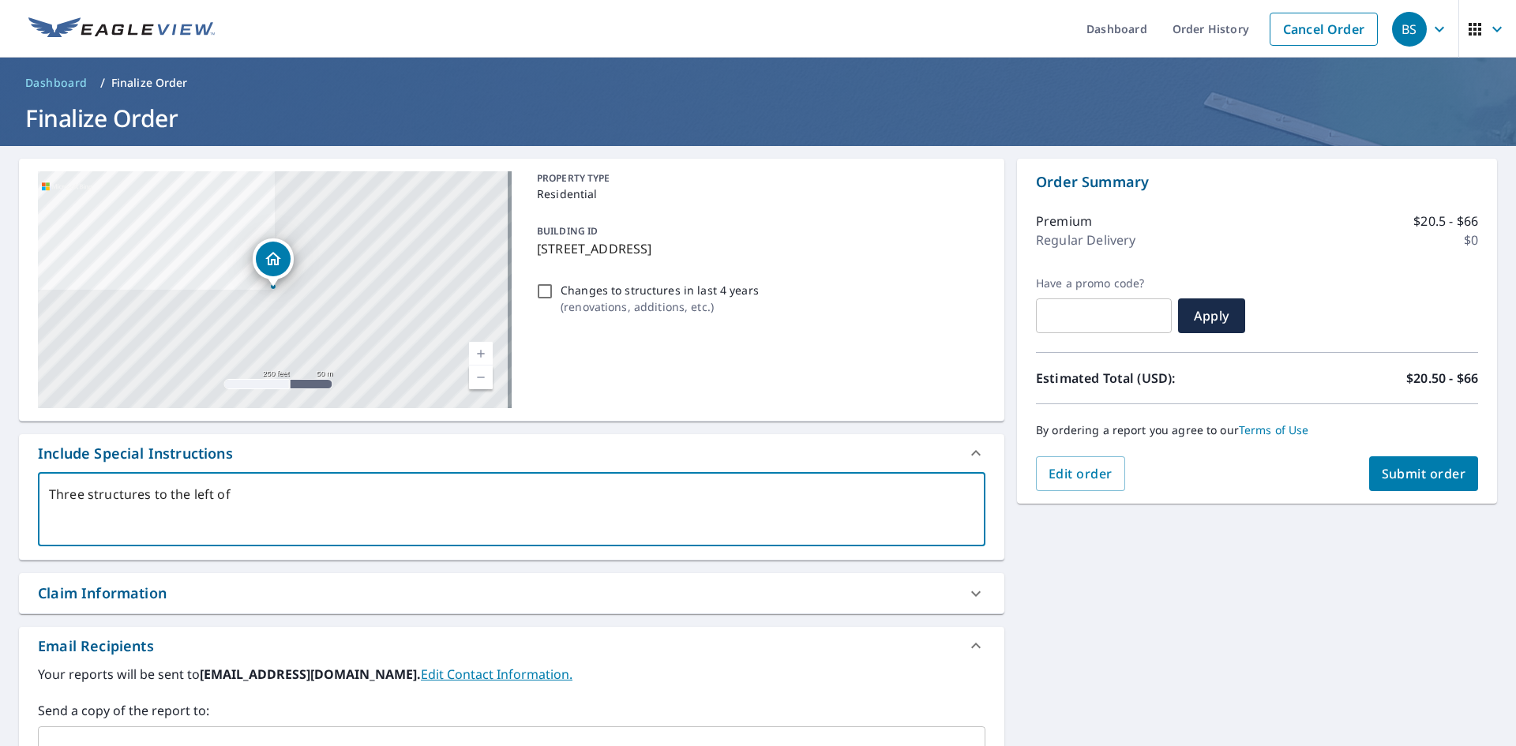
checkbox input "true"
type textarea "Three structures to the left of m"
type textarea "x"
checkbox input "true"
type textarea "Three structures to the left of ma"
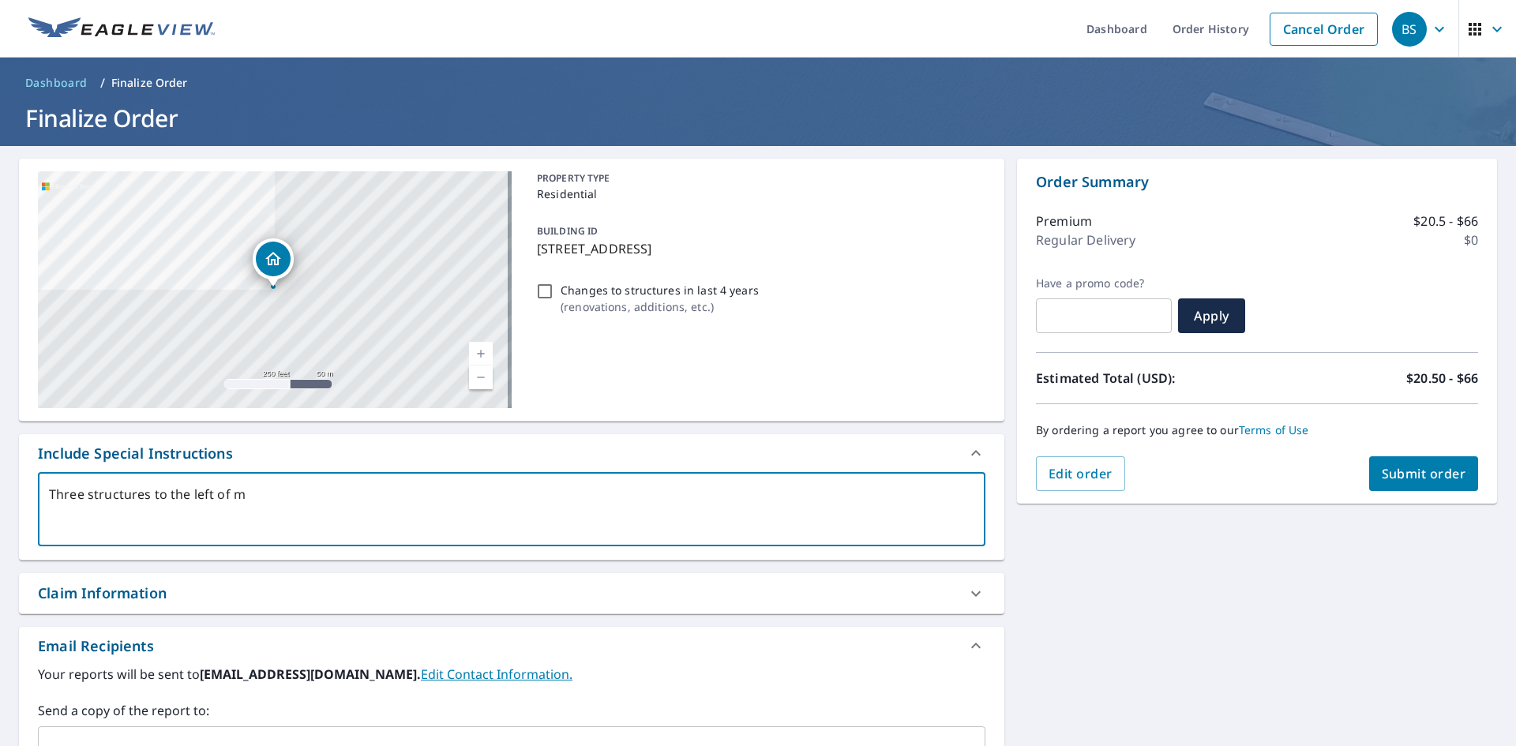
type textarea "x"
checkbox input "true"
type textarea "Three structures to the left of mai"
type textarea "x"
checkbox input "true"
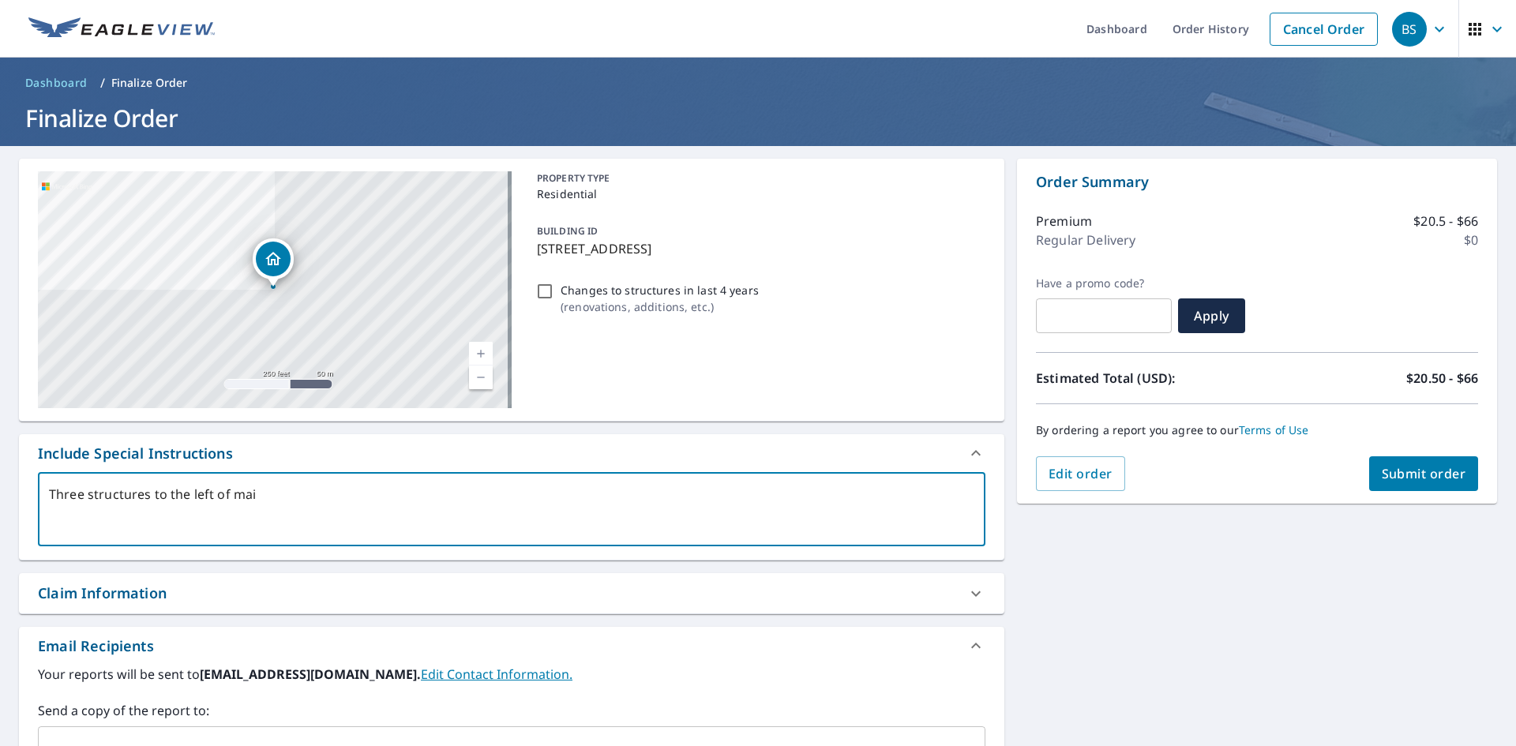
type textarea "Three structures to the left of main"
type textarea "x"
checkbox input "true"
type textarea "Three structures to the left of main"
type textarea "x"
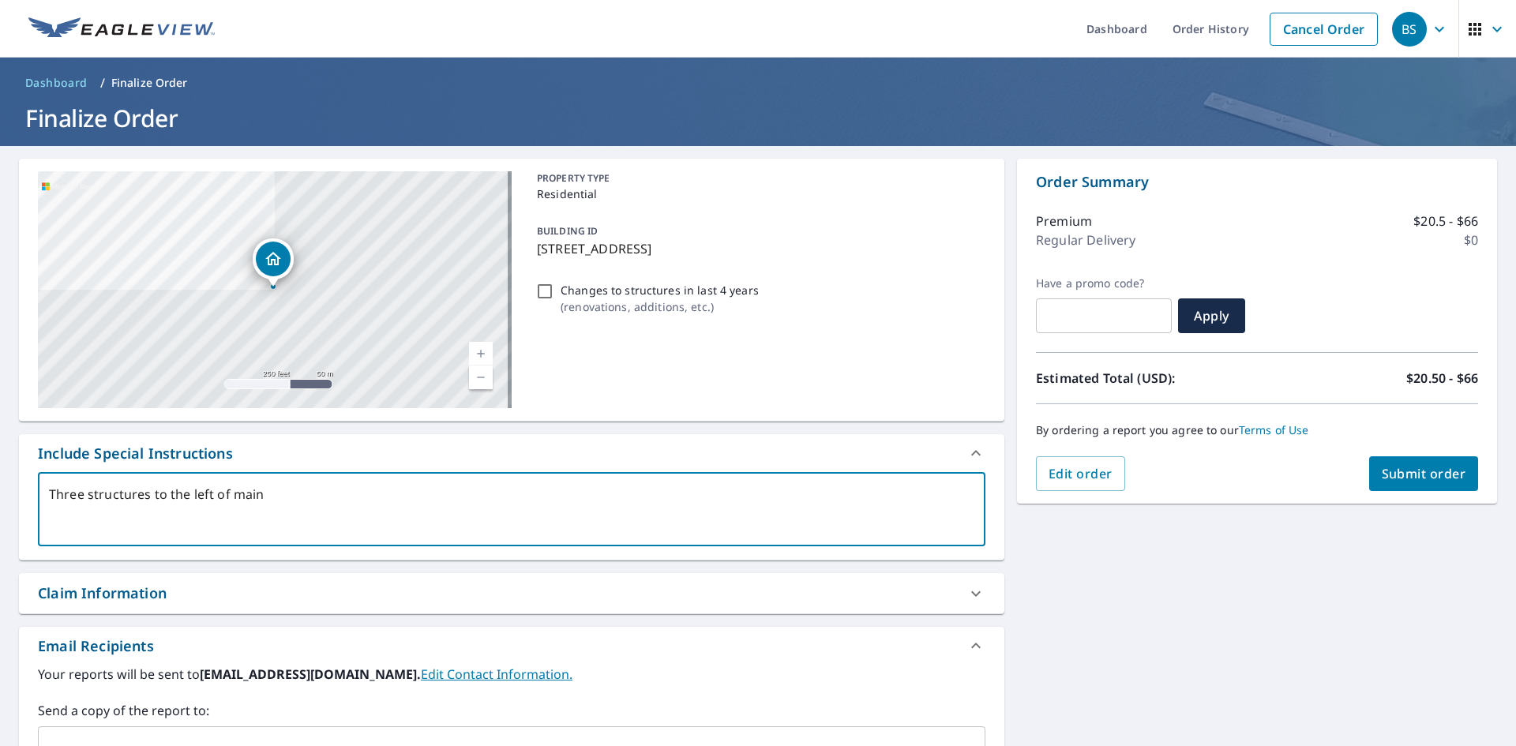
checkbox input "true"
type textarea "Three structures to the left of main h"
type textarea "x"
checkbox input "true"
type textarea "Three structures to the left of main ho"
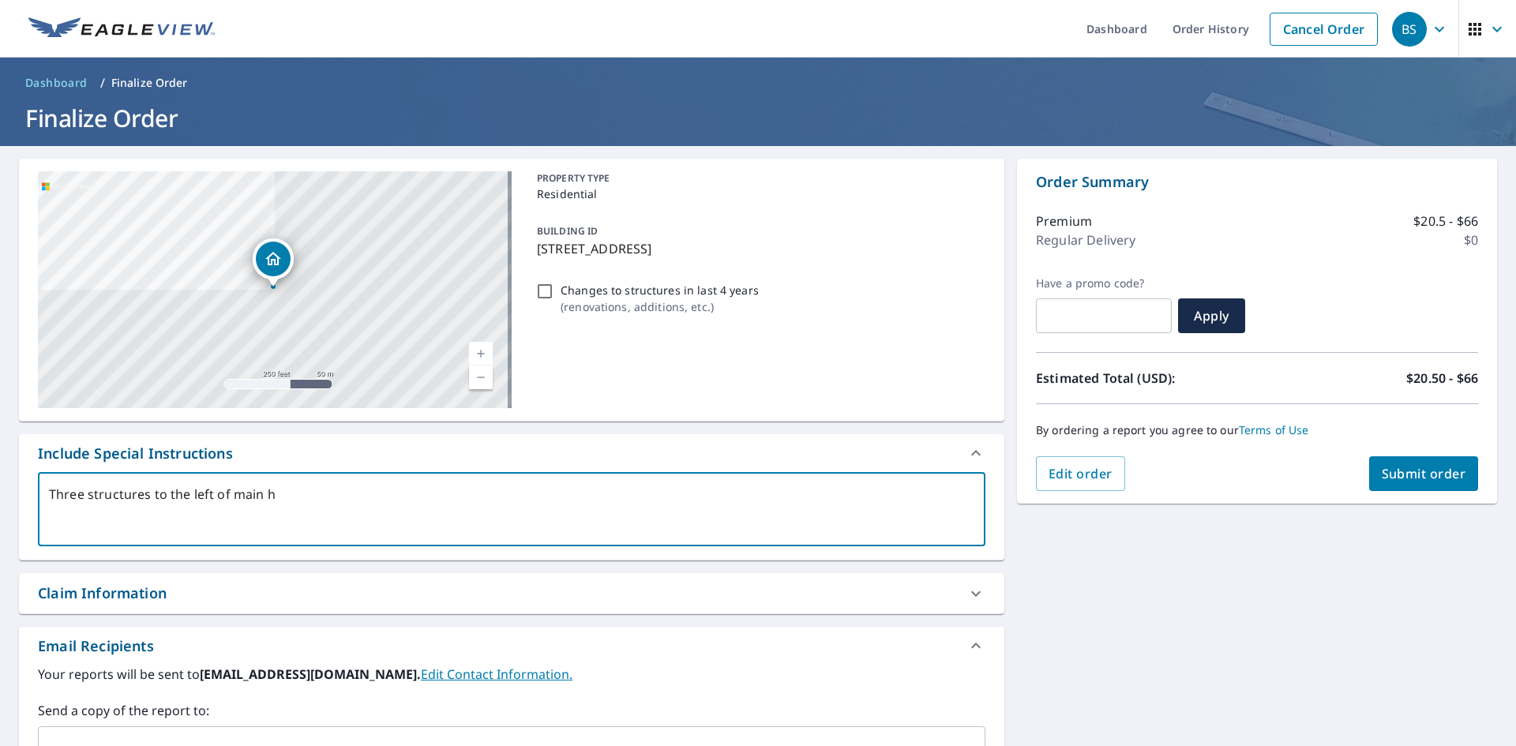
type textarea "x"
checkbox input "true"
type textarea "Three structures to the left of main hou"
type textarea "x"
checkbox input "true"
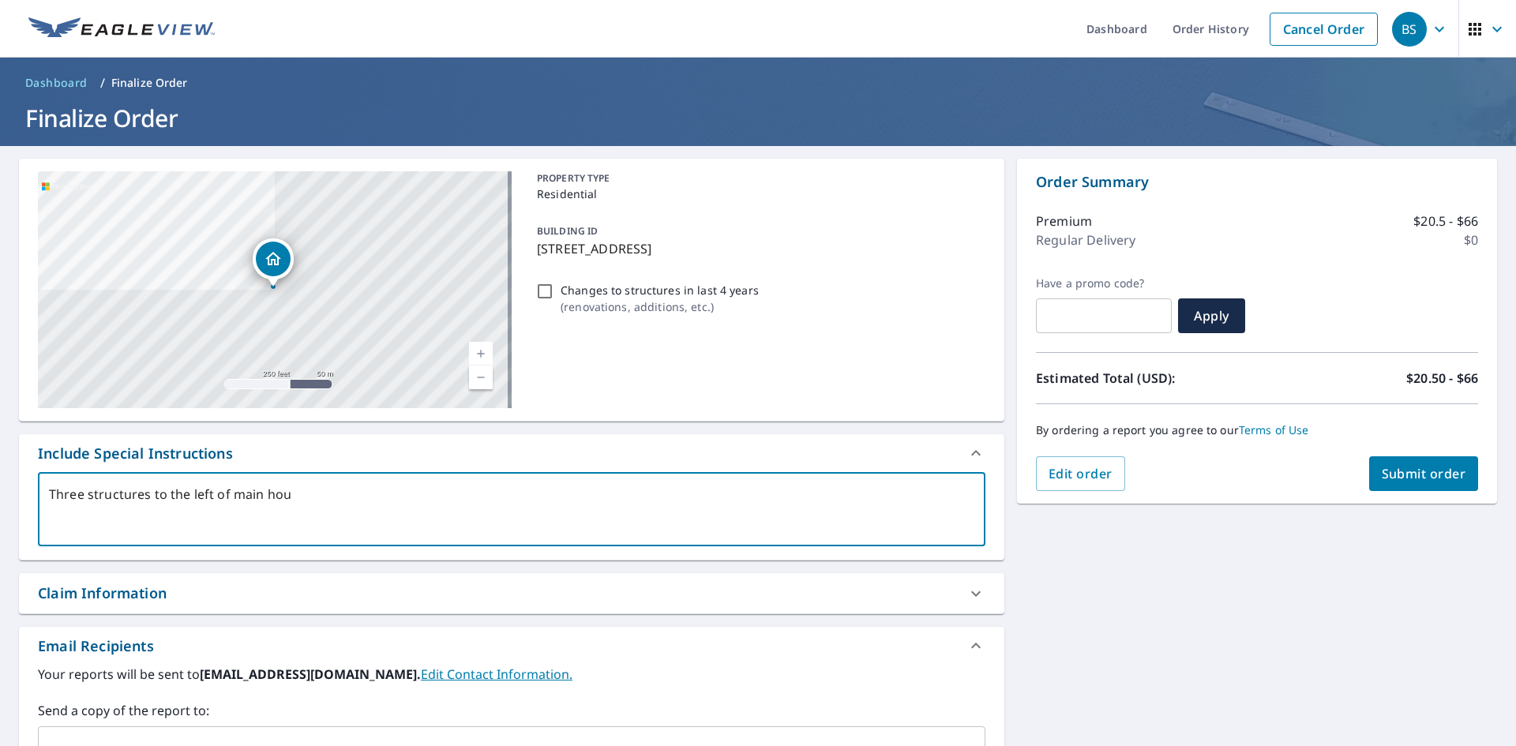
type textarea "Three structures to the left of main hous"
type textarea "x"
checkbox input "true"
type textarea "Three structures to the left of main house"
type textarea "x"
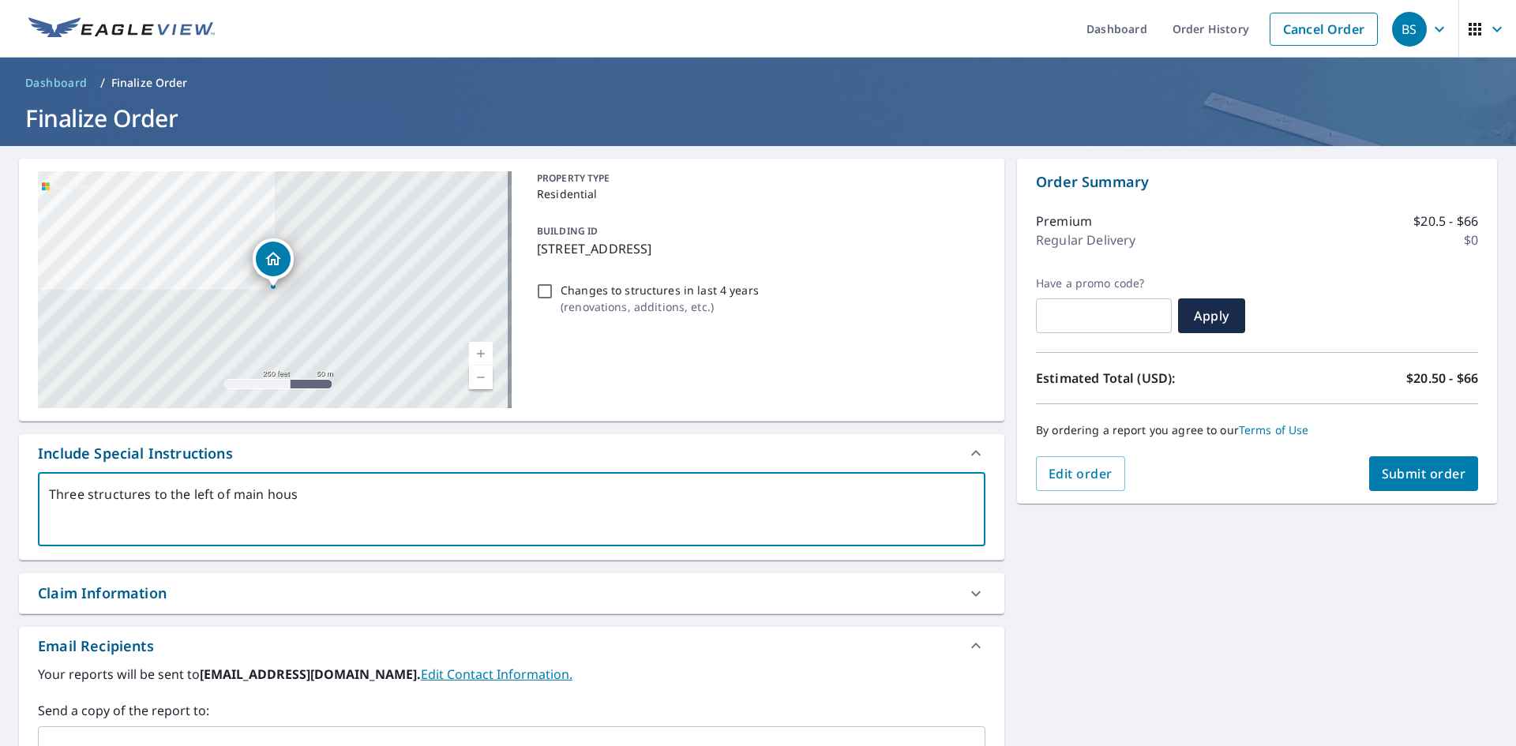
checkbox input "true"
type textarea "Three structures to the left of main house"
type textarea "x"
checkbox input "true"
type textarea "Three structures to the left of main house a"
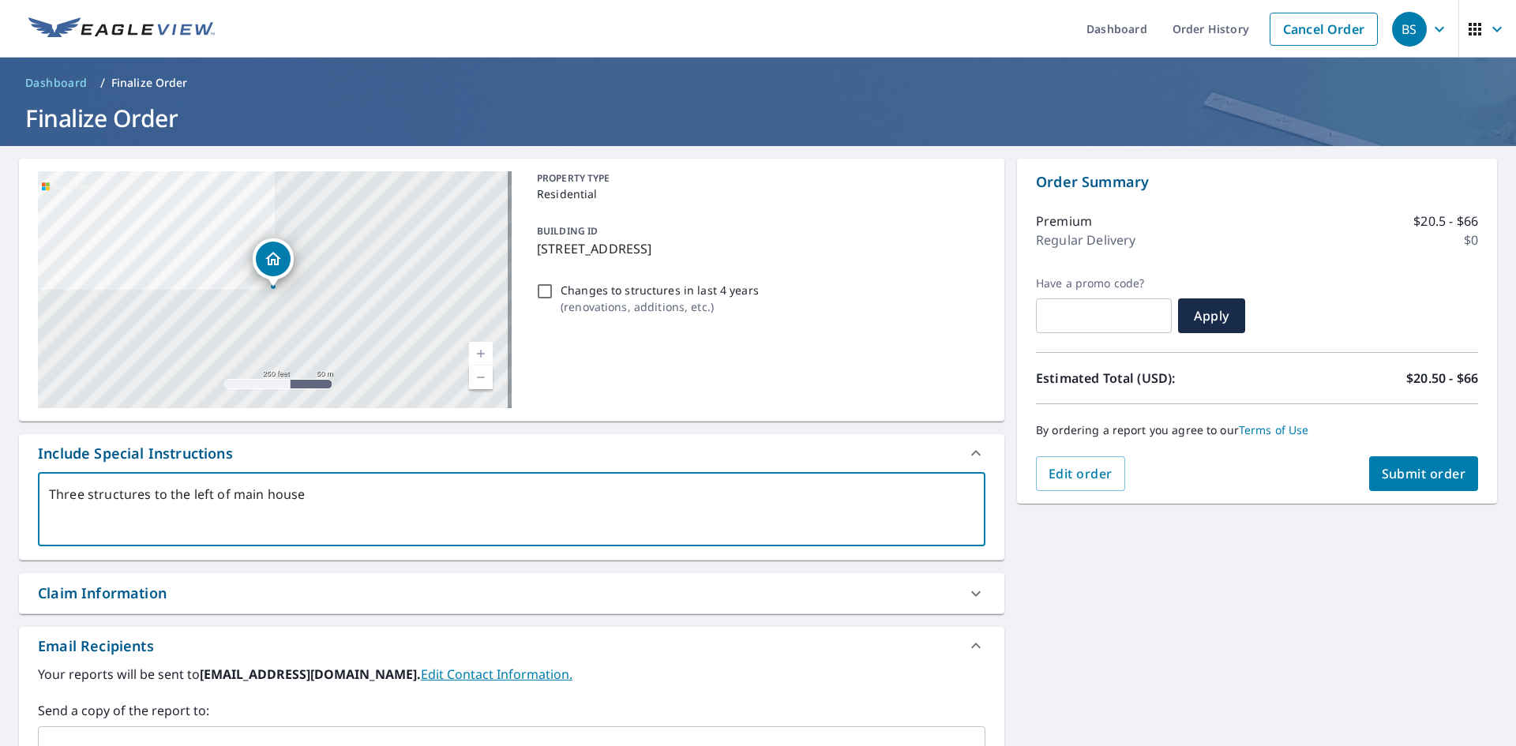
type textarea "x"
checkbox input "true"
type textarea "Three structures to the left of main house ar"
type textarea "x"
checkbox input "true"
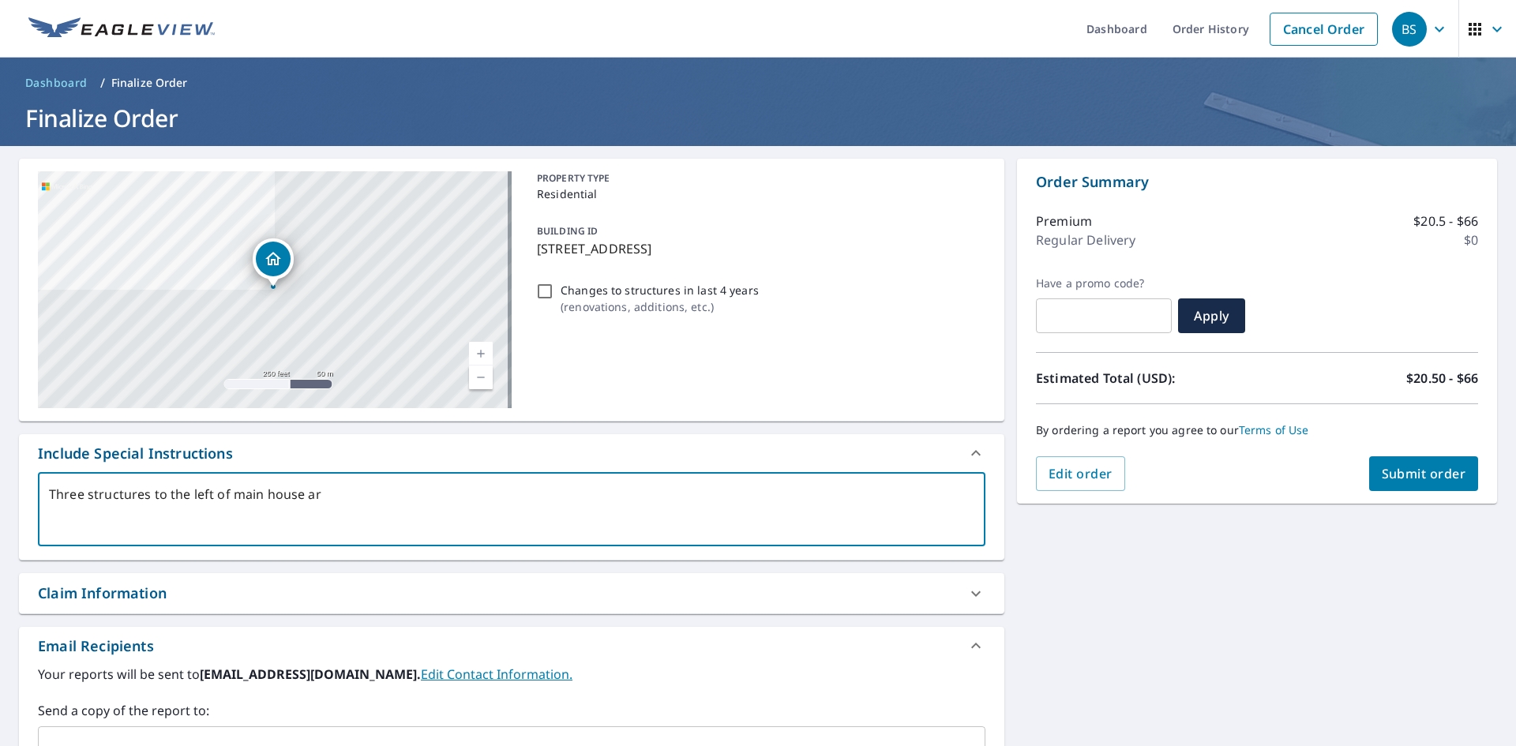
type textarea "Three structures to the left of main house are"
type textarea "x"
checkbox input "true"
type textarea "Three structures to the left of main house are"
type textarea "x"
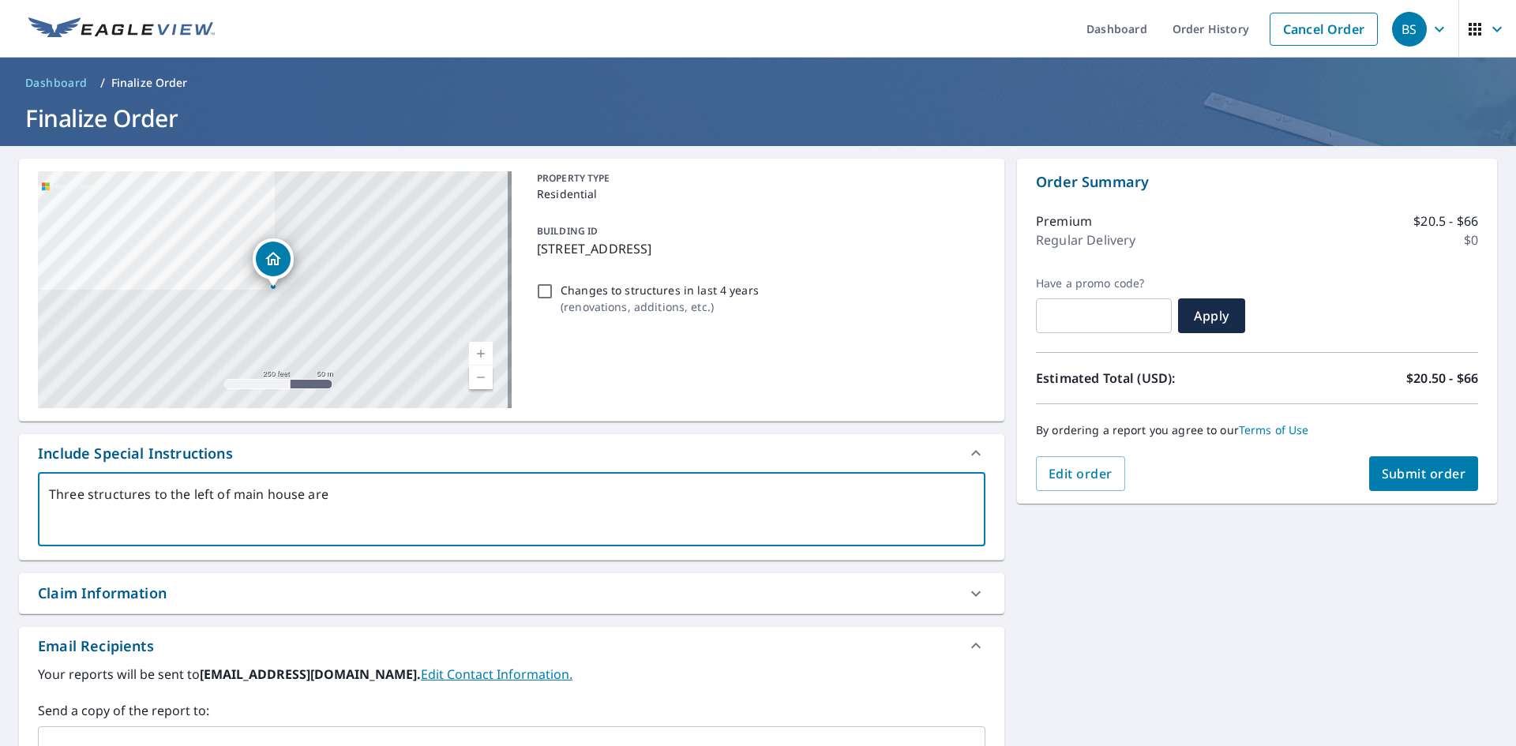
checkbox input "true"
type textarea "Three structures to the left of main house are i"
type textarea "x"
checkbox input "true"
type textarea "Three structures to the left of main house are in"
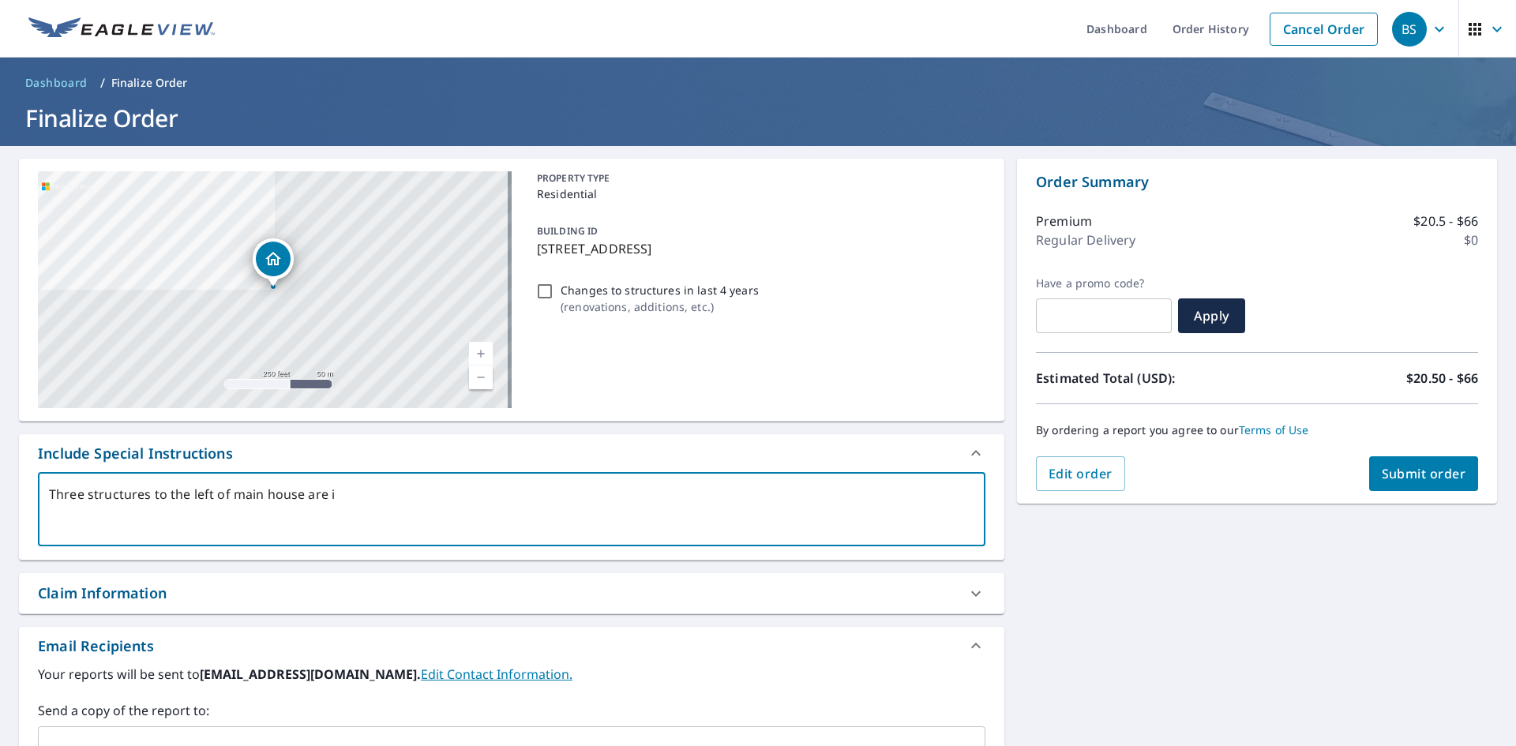
type textarea "x"
checkbox input "true"
type textarea "Three structures to the left of main house are inc"
type textarea "x"
checkbox input "true"
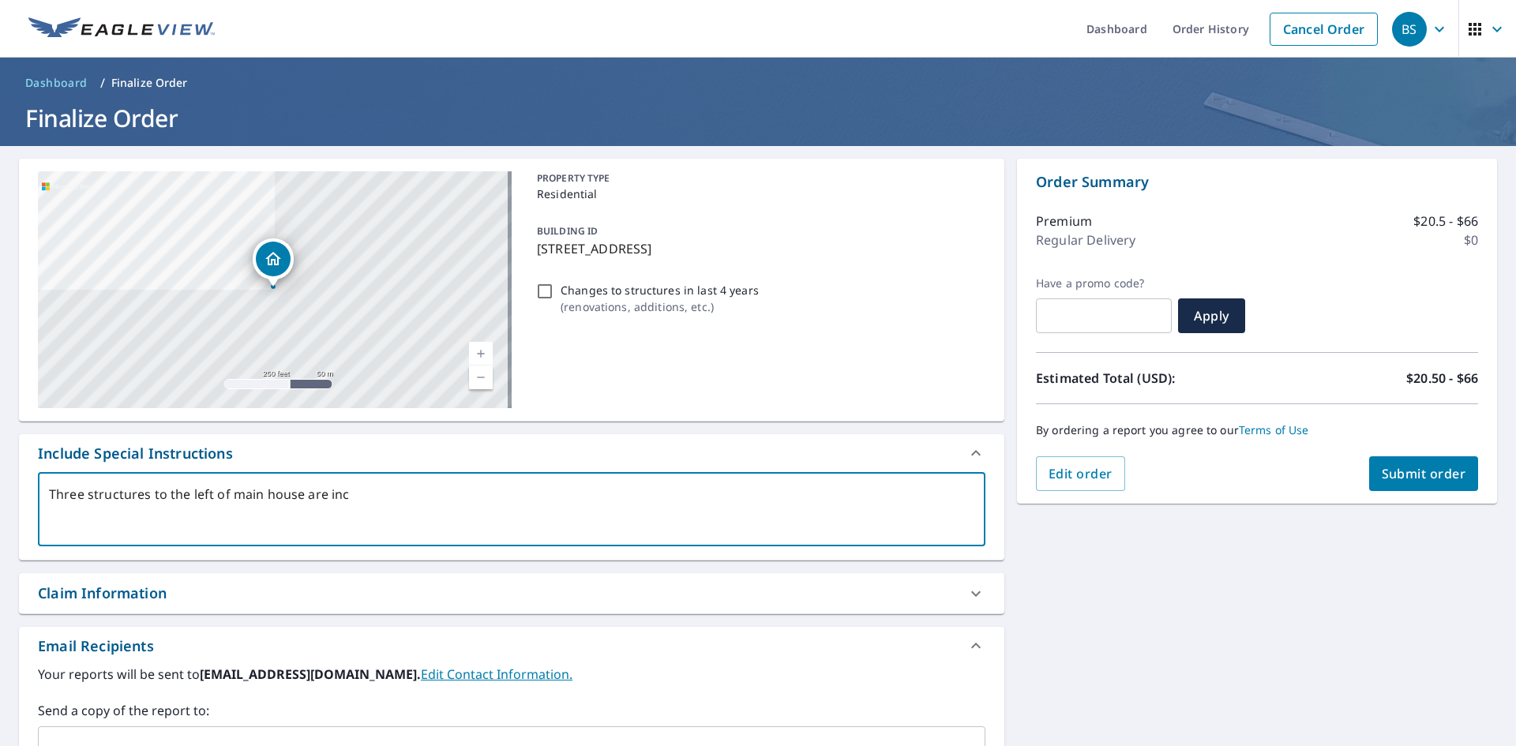
type textarea "Three structures to the left of main house are incl"
type textarea "x"
checkbox input "true"
type textarea "Three structures to the left of main house are inclu"
type textarea "x"
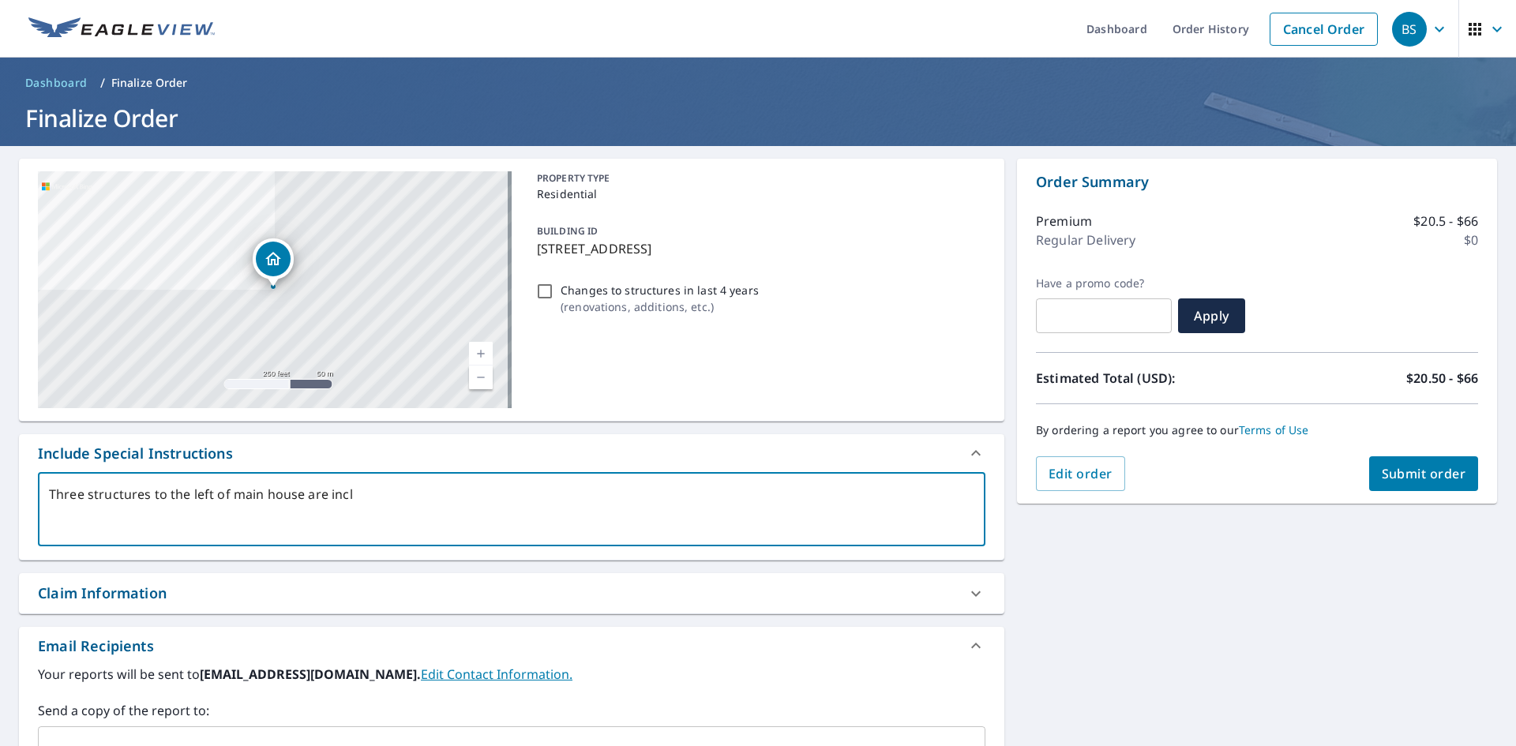
checkbox input "true"
type textarea "Three structures to the left of main house are includ"
type textarea "x"
checkbox input "true"
type textarea "Three structures to the left of main house are include"
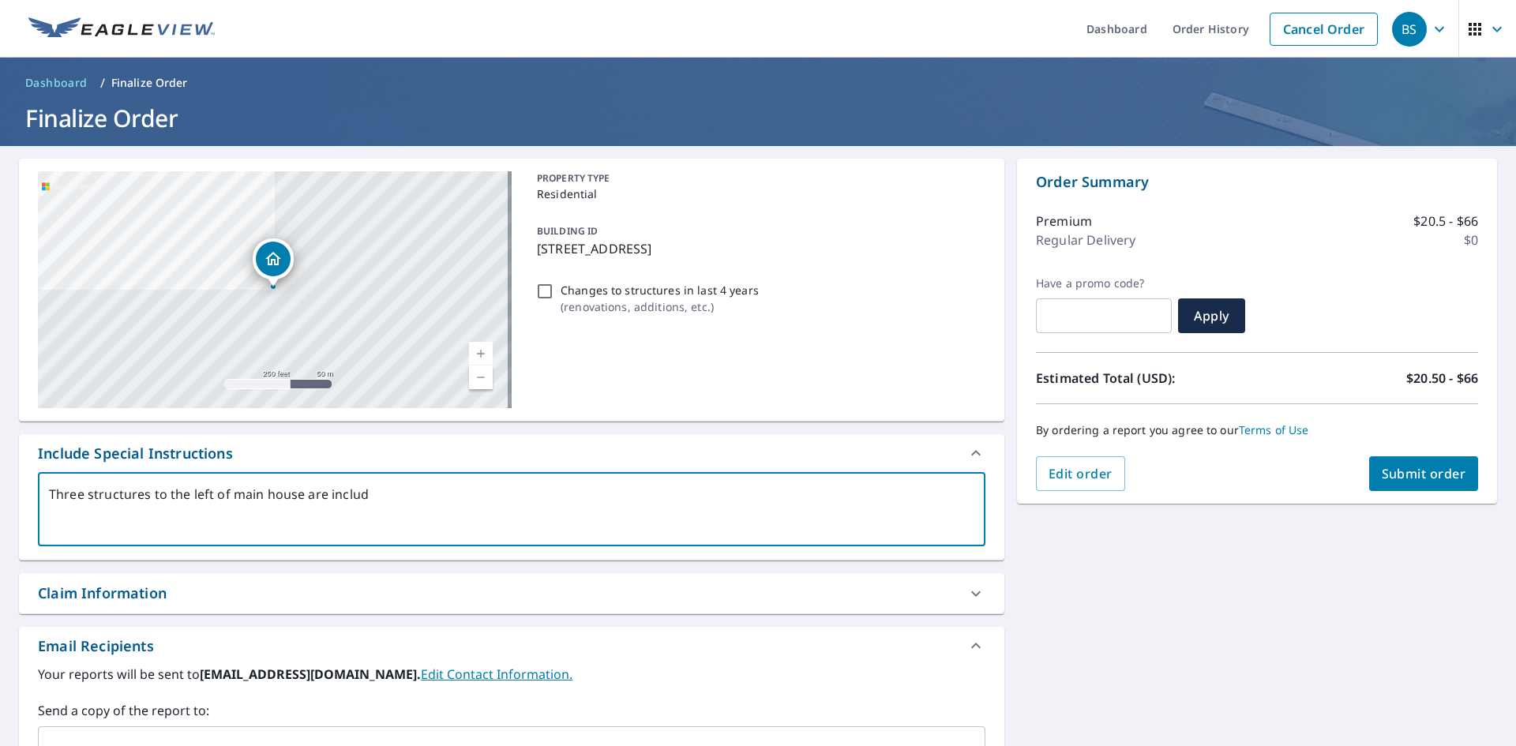
type textarea "x"
checkbox input "true"
type textarea "Three structures to the left of main house are included"
type textarea "x"
checkbox input "true"
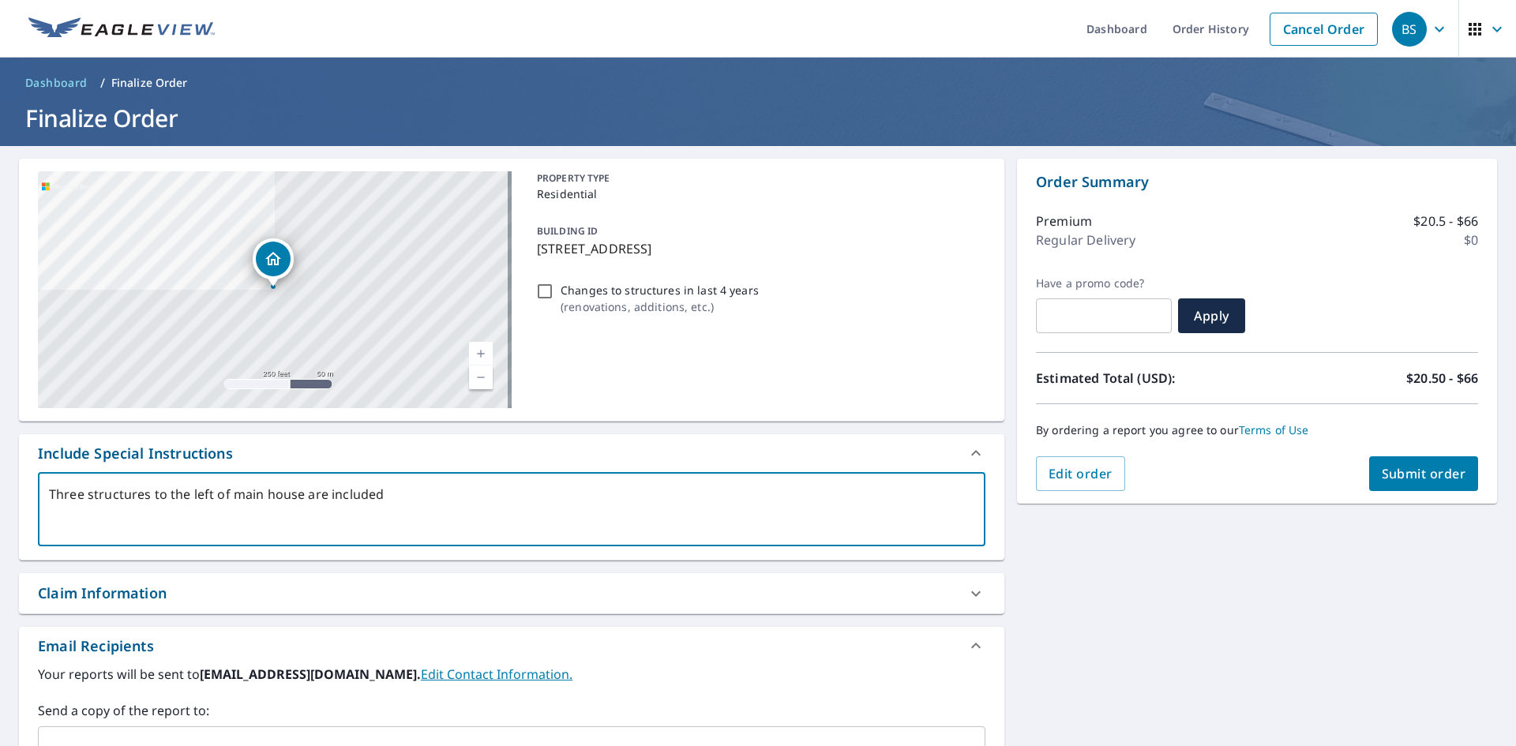
type textarea "Three structures to the left of main house are included."
type textarea "x"
checkbox input "true"
type textarea "Three structures to the left of main house are included."
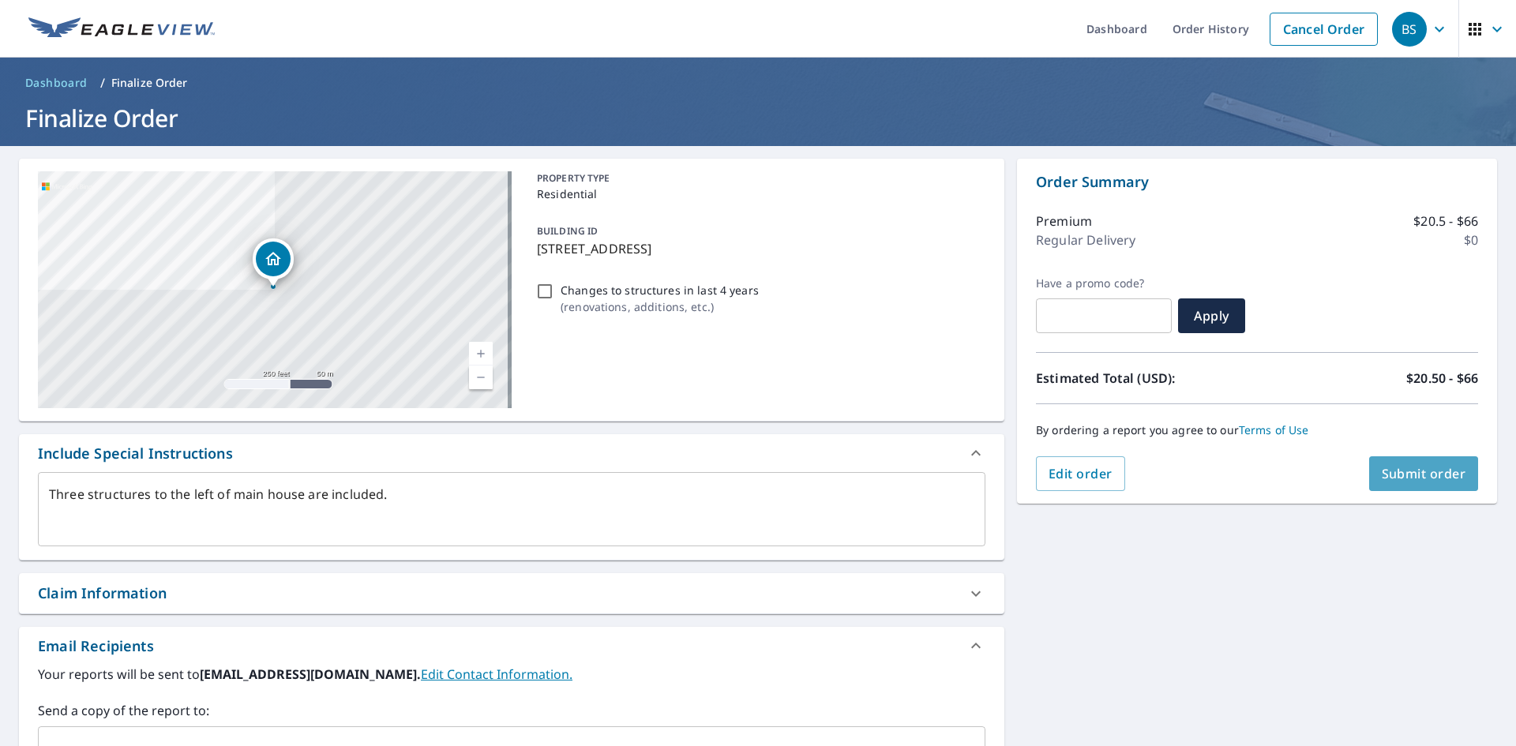
click at [1407, 475] on span "Submit order" at bounding box center [1424, 473] width 84 height 17
type textarea "x"
checkbox input "true"
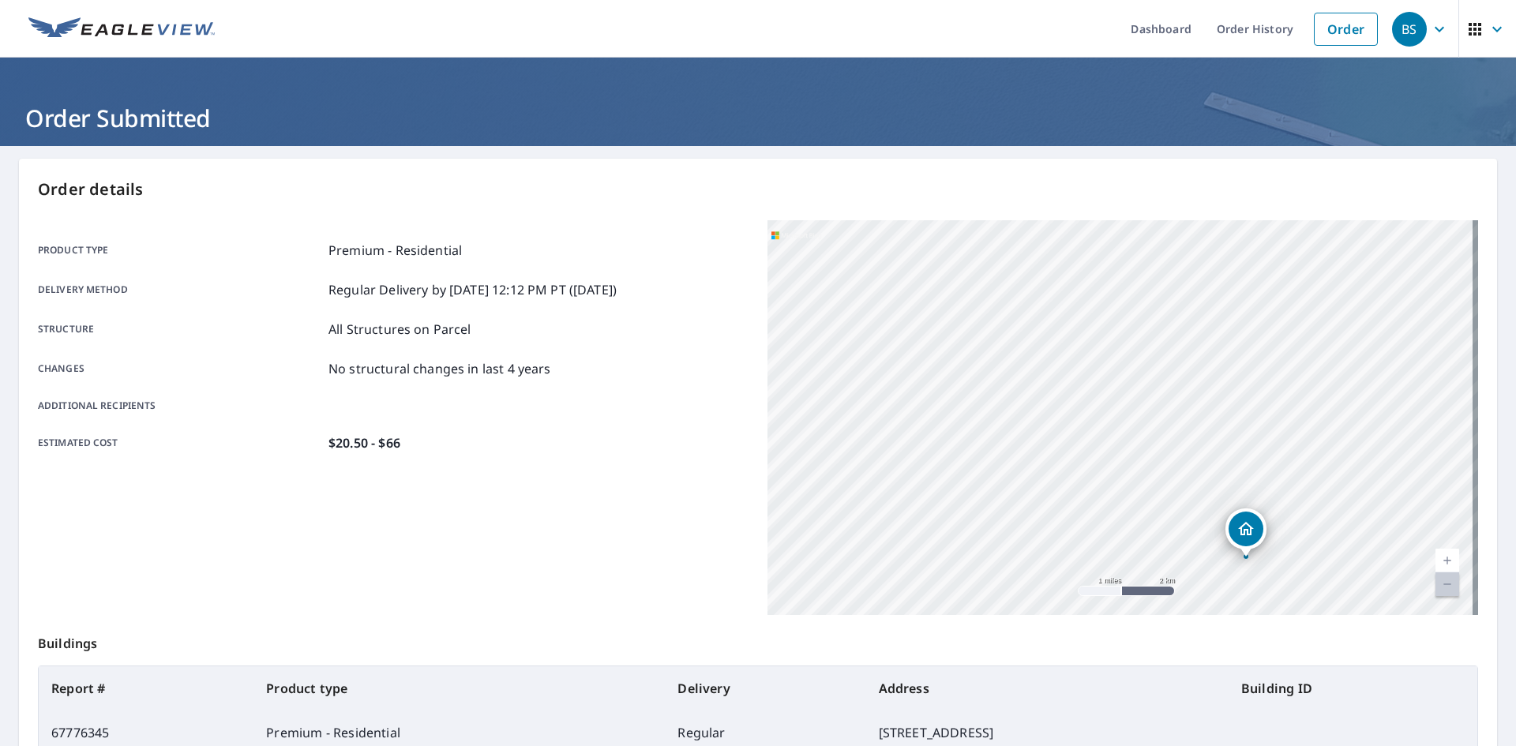
drag, startPoint x: 1154, startPoint y: 452, endPoint x: 1195, endPoint y: 599, distance: 152.3
click at [1195, 599] on div "[STREET_ADDRESS]" at bounding box center [1122, 417] width 711 height 395
drag, startPoint x: 1165, startPoint y: 335, endPoint x: 1017, endPoint y: 334, distance: 147.7
click at [1015, 333] on div "[STREET_ADDRESS]" at bounding box center [1122, 417] width 711 height 395
drag, startPoint x: 973, startPoint y: 531, endPoint x: 1153, endPoint y: 440, distance: 201.6
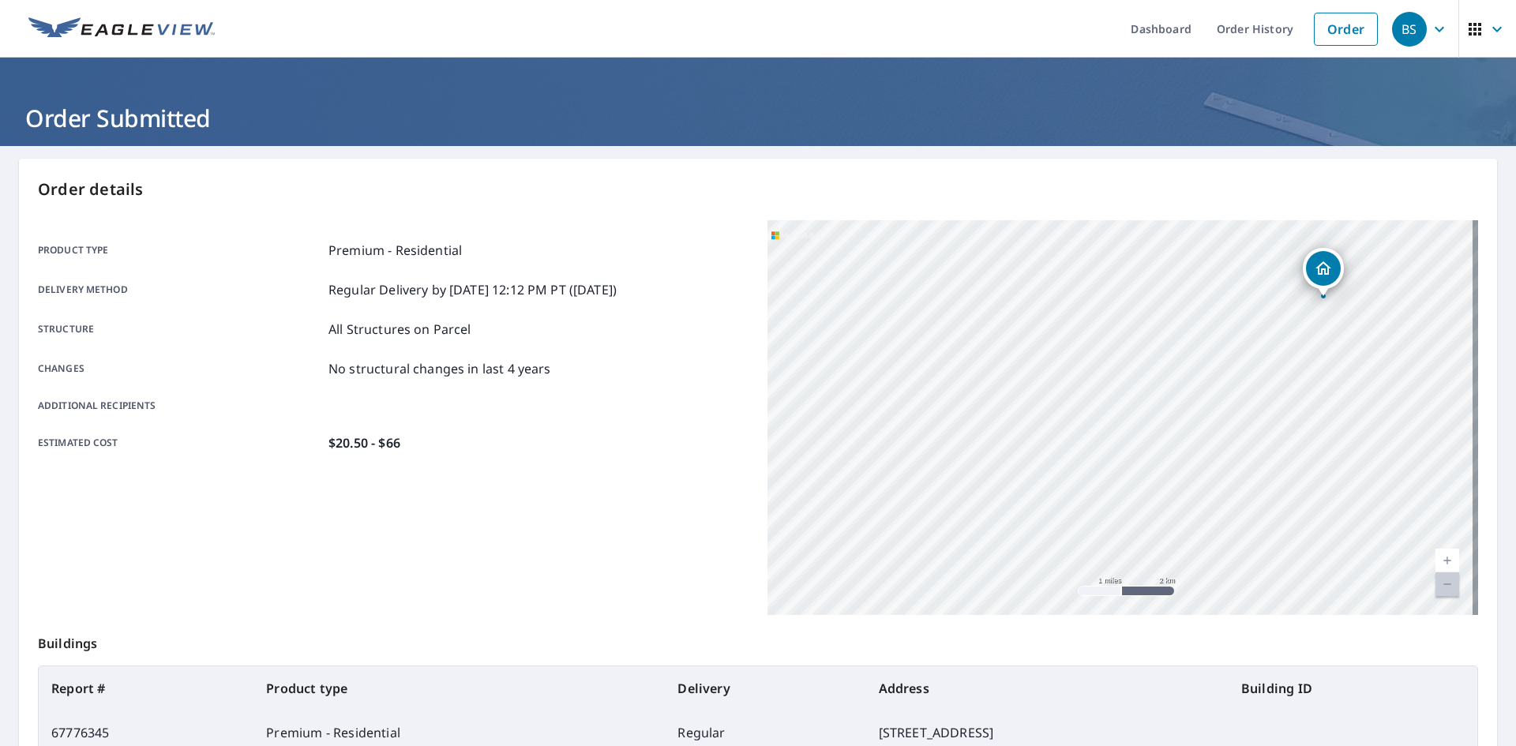
click at [1199, 271] on div "[STREET_ADDRESS]" at bounding box center [1122, 417] width 711 height 395
drag, startPoint x: 1190, startPoint y: 508, endPoint x: 1145, endPoint y: 443, distance: 79.5
click at [1145, 443] on div "[STREET_ADDRESS]" at bounding box center [1122, 417] width 711 height 395
drag, startPoint x: 907, startPoint y: 478, endPoint x: 1069, endPoint y: 442, distance: 165.7
click at [1069, 442] on div "[STREET_ADDRESS]" at bounding box center [1122, 417] width 711 height 395
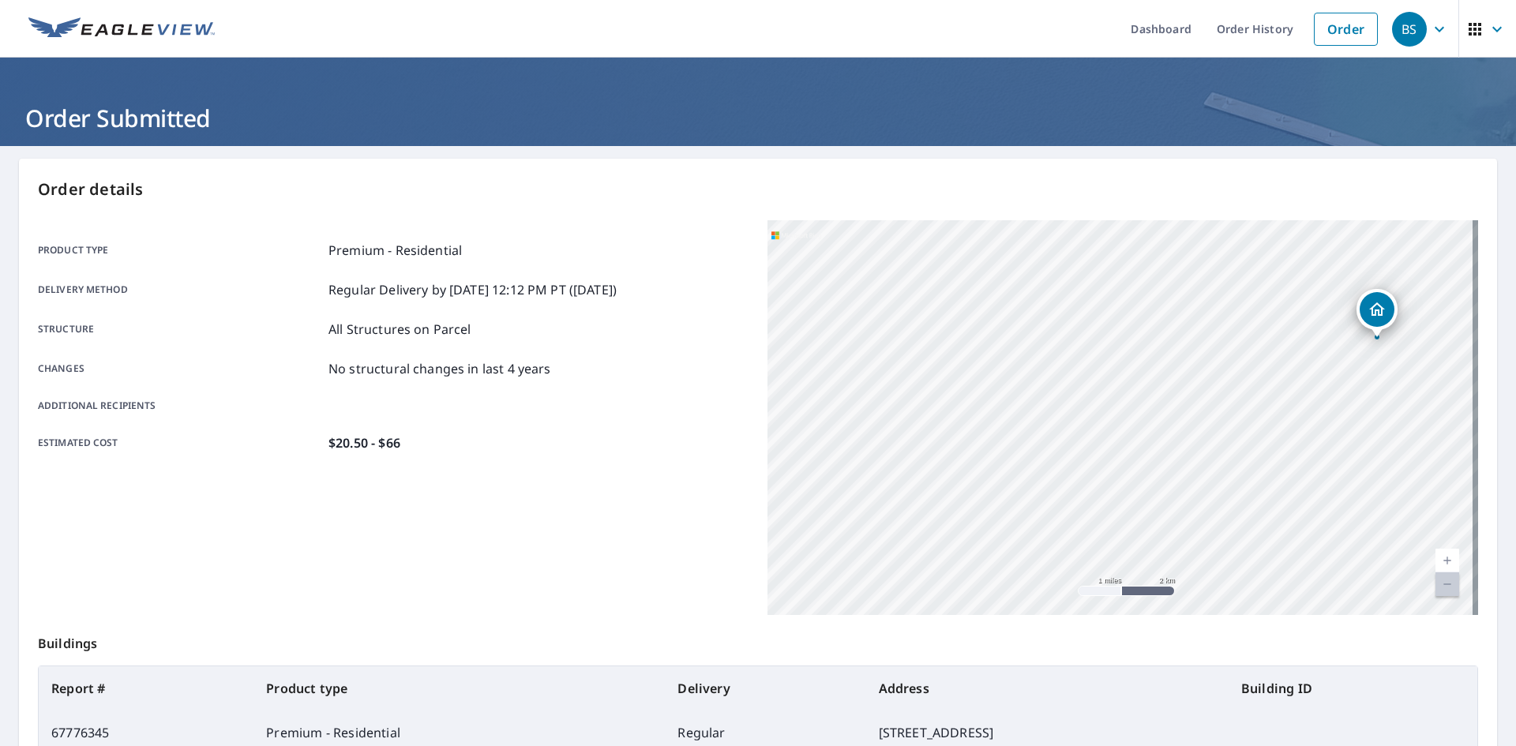
drag, startPoint x: 1121, startPoint y: 344, endPoint x: 1058, endPoint y: 490, distance: 158.4
click at [1058, 489] on div "[STREET_ADDRESS]" at bounding box center [1122, 417] width 711 height 395
drag, startPoint x: 1266, startPoint y: 464, endPoint x: 1011, endPoint y: 523, distance: 261.6
click at [1011, 523] on div "[STREET_ADDRESS]" at bounding box center [1122, 417] width 711 height 395
drag, startPoint x: 1190, startPoint y: 334, endPoint x: 1109, endPoint y: 503, distance: 187.5
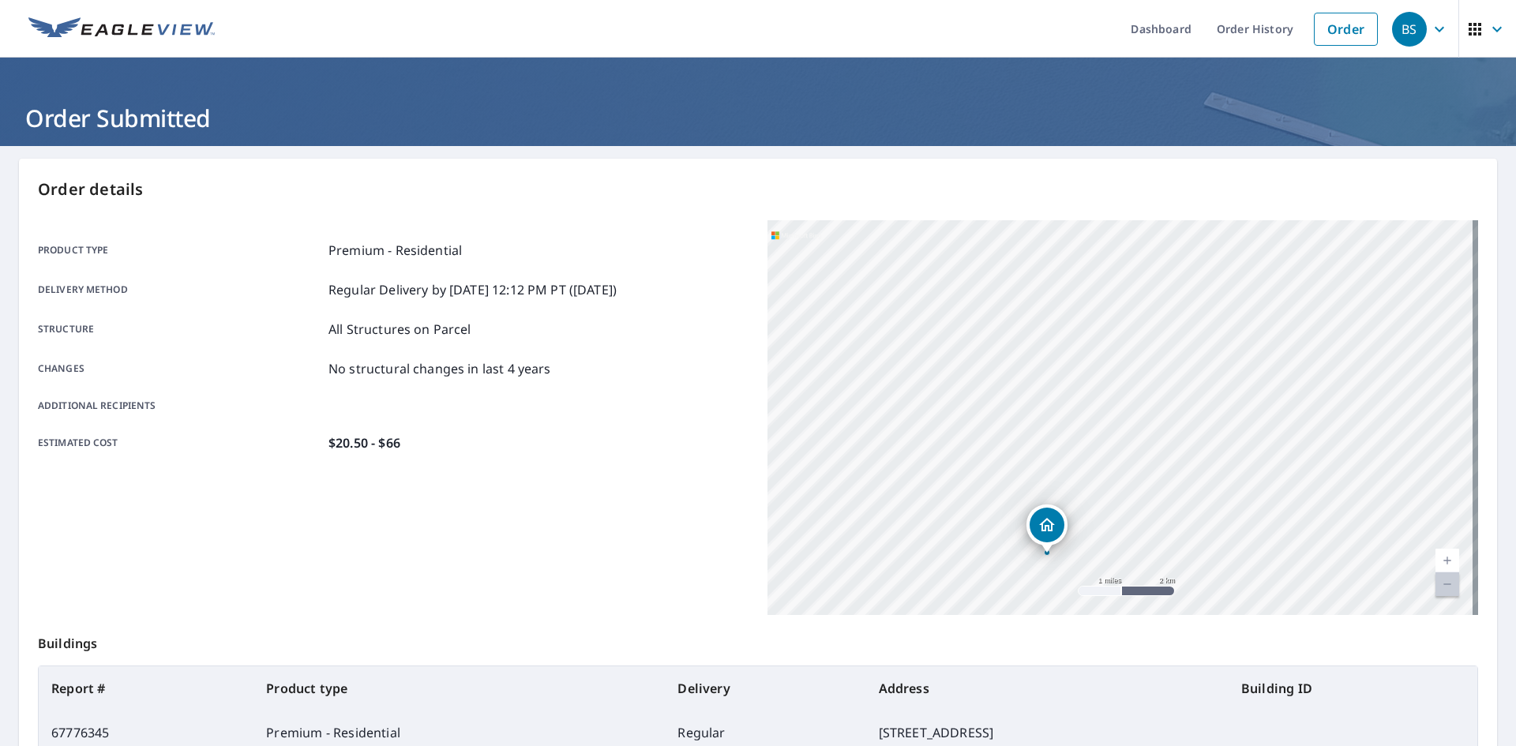
click at [1109, 503] on div "[STREET_ADDRESS]" at bounding box center [1122, 417] width 711 height 395
drag, startPoint x: 1114, startPoint y: 520, endPoint x: 1161, endPoint y: 432, distance: 99.6
click at [1161, 432] on div "[STREET_ADDRESS]" at bounding box center [1122, 417] width 711 height 395
drag, startPoint x: 1112, startPoint y: 460, endPoint x: 1378, endPoint y: 417, distance: 268.7
click at [1378, 417] on div "[STREET_ADDRESS]" at bounding box center [1122, 417] width 711 height 395
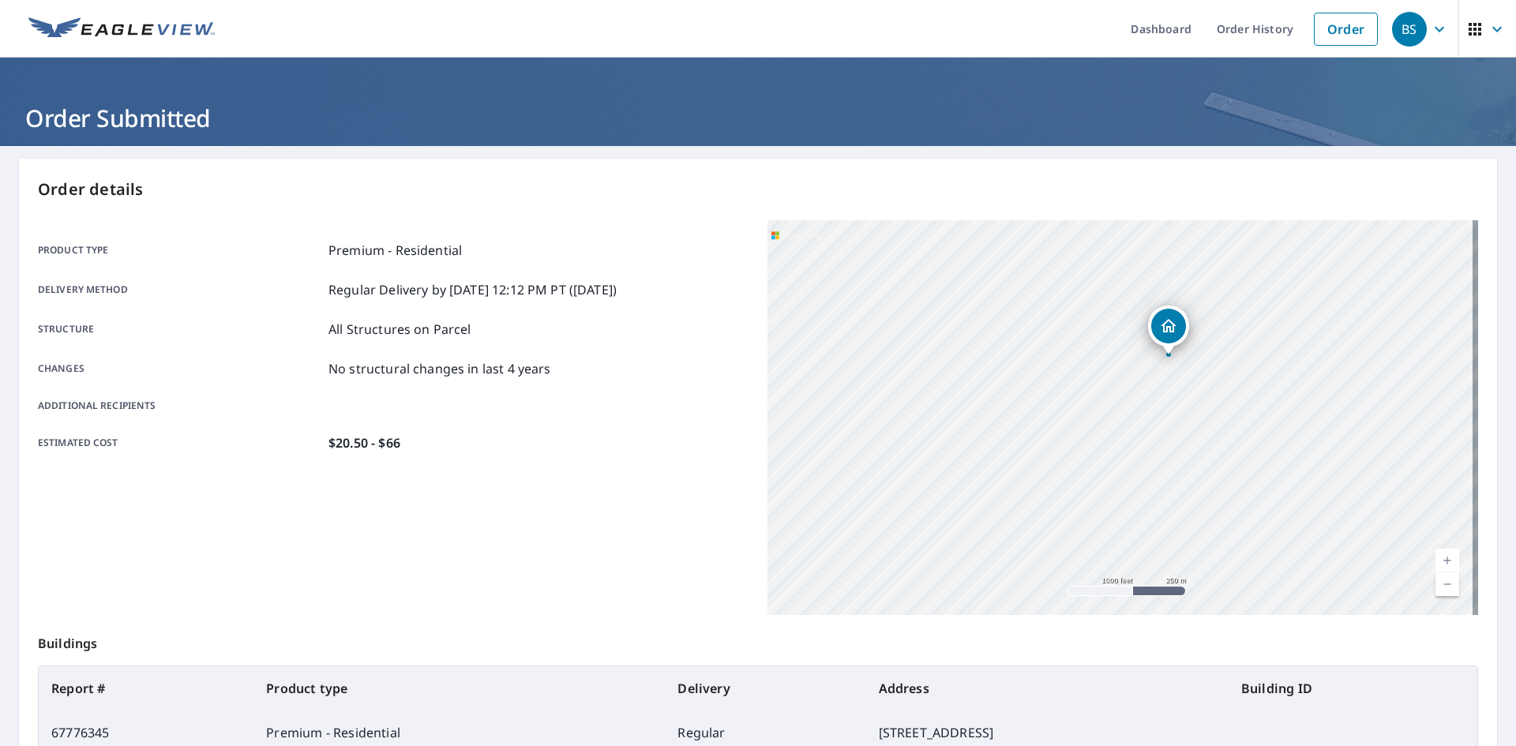
drag, startPoint x: 1187, startPoint y: 426, endPoint x: 1274, endPoint y: 390, distance: 94.9
click at [1274, 390] on div "[STREET_ADDRESS]" at bounding box center [1122, 417] width 711 height 395
drag, startPoint x: 1226, startPoint y: 410, endPoint x: 1232, endPoint y: 463, distance: 54.0
click at [1229, 465] on div "[STREET_ADDRESS]" at bounding box center [1122, 417] width 711 height 395
click at [1261, 30] on link "Order History" at bounding box center [1255, 29] width 102 height 58
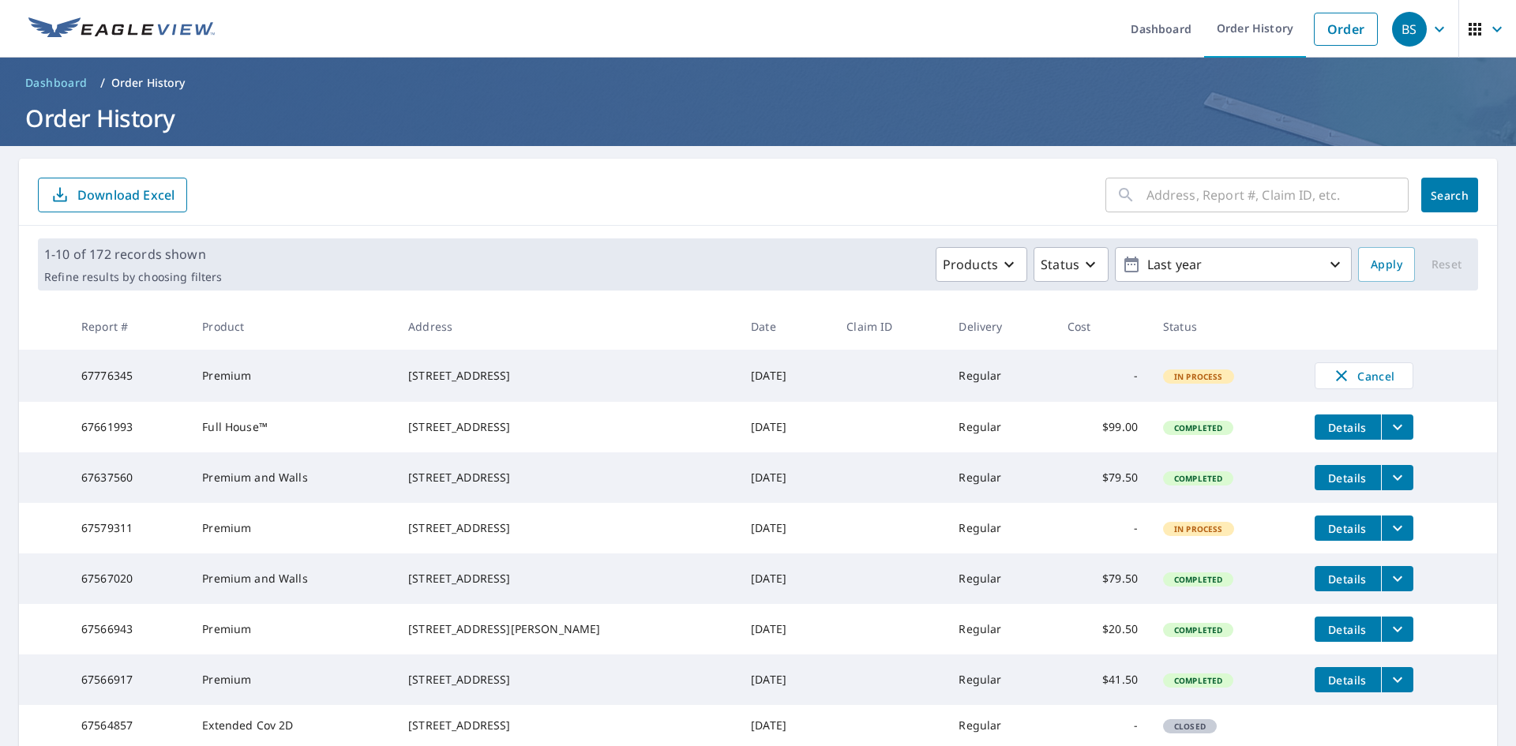
click at [1388, 538] on icon "filesDropdownBtn-67579311" at bounding box center [1397, 528] width 19 height 19
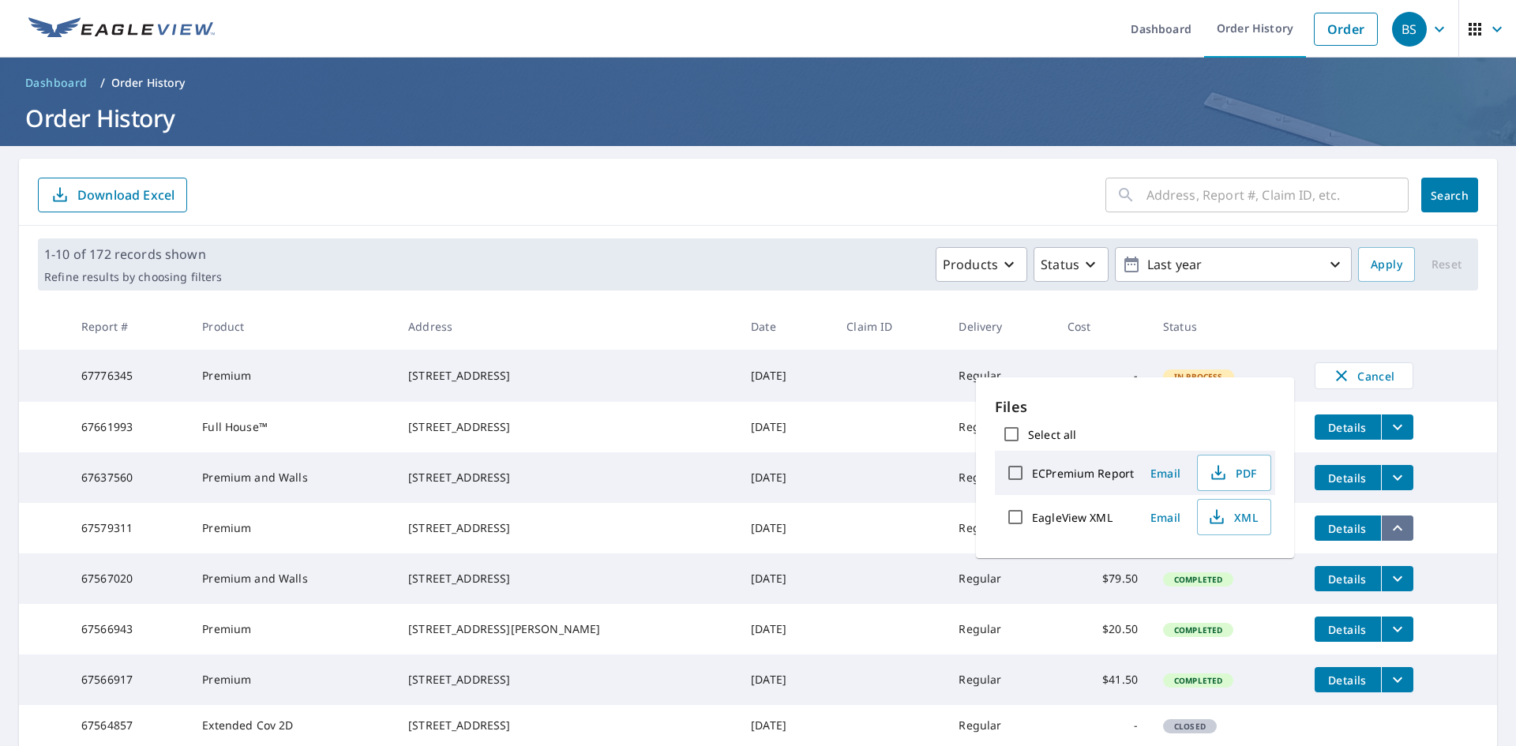
click at [1388, 538] on icon "filesDropdownBtn-67579311" at bounding box center [1397, 528] width 19 height 19
